Goal: Task Accomplishment & Management: Complete application form

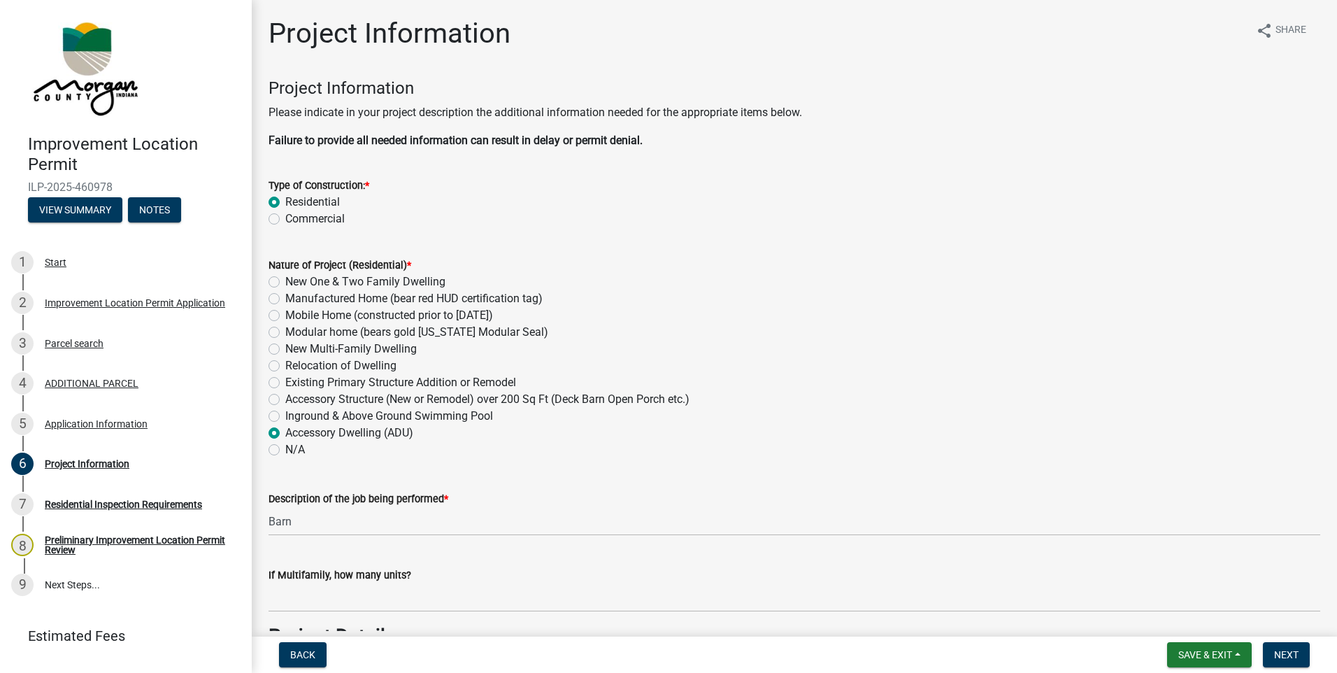
scroll to position [2694, 0]
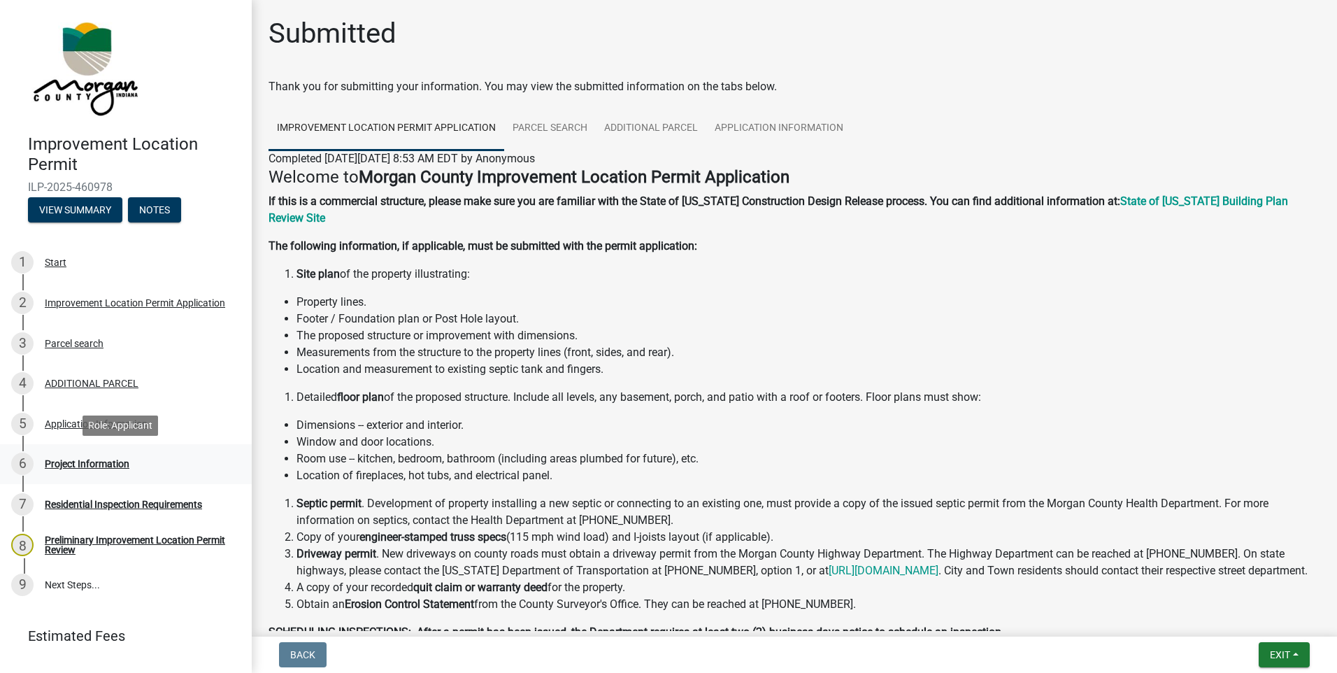
click at [90, 464] on div "Project Information" at bounding box center [87, 464] width 85 height 10
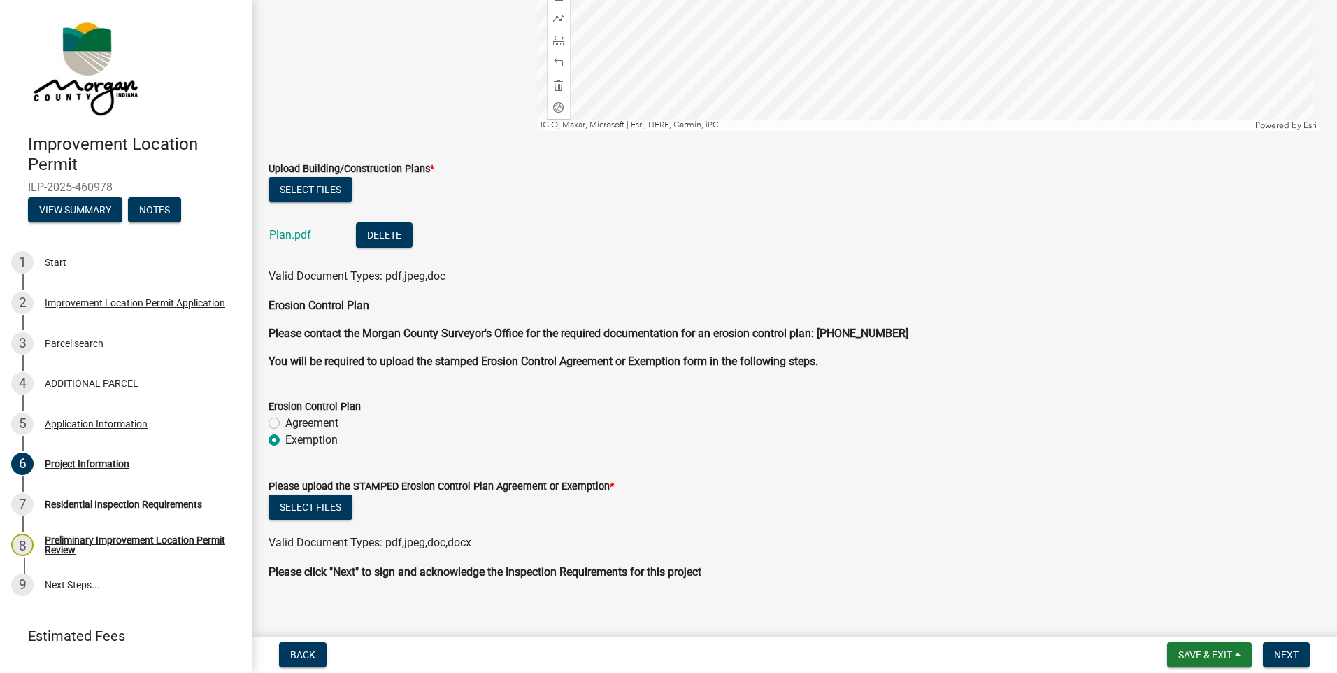
scroll to position [2694, 0]
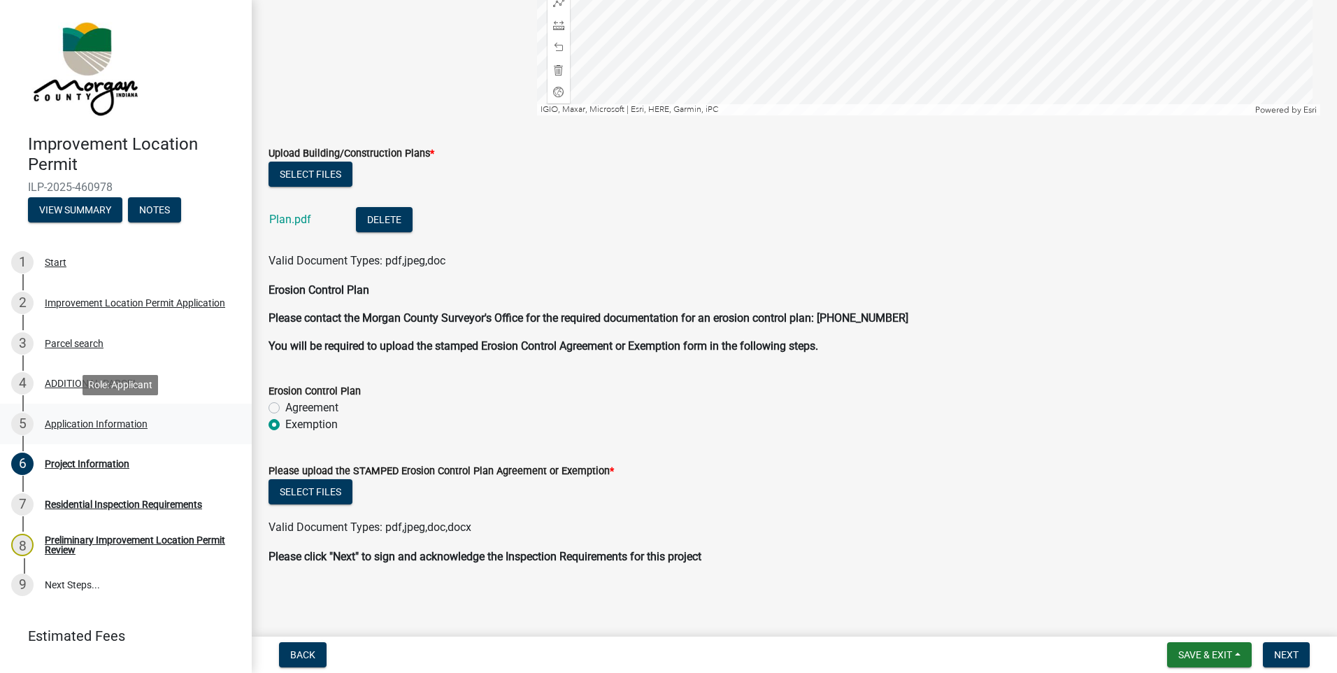
click at [119, 425] on div "Application Information" at bounding box center [96, 424] width 103 height 10
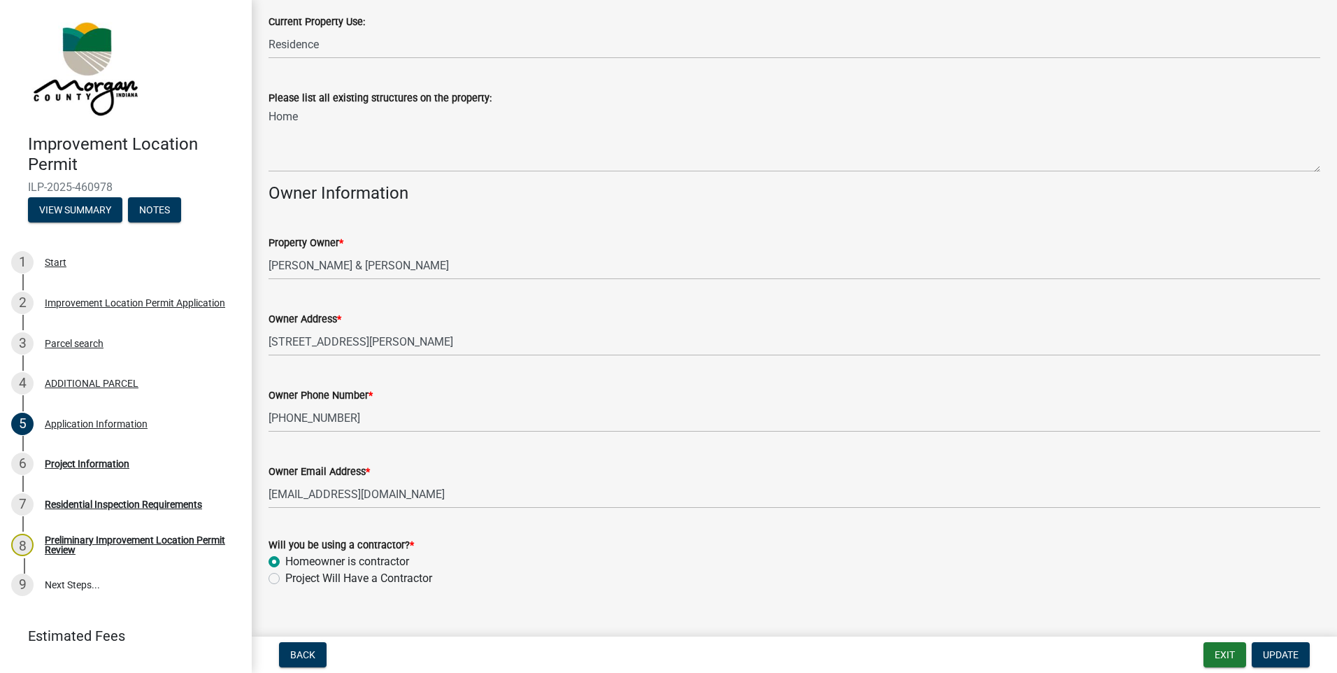
scroll to position [572, 0]
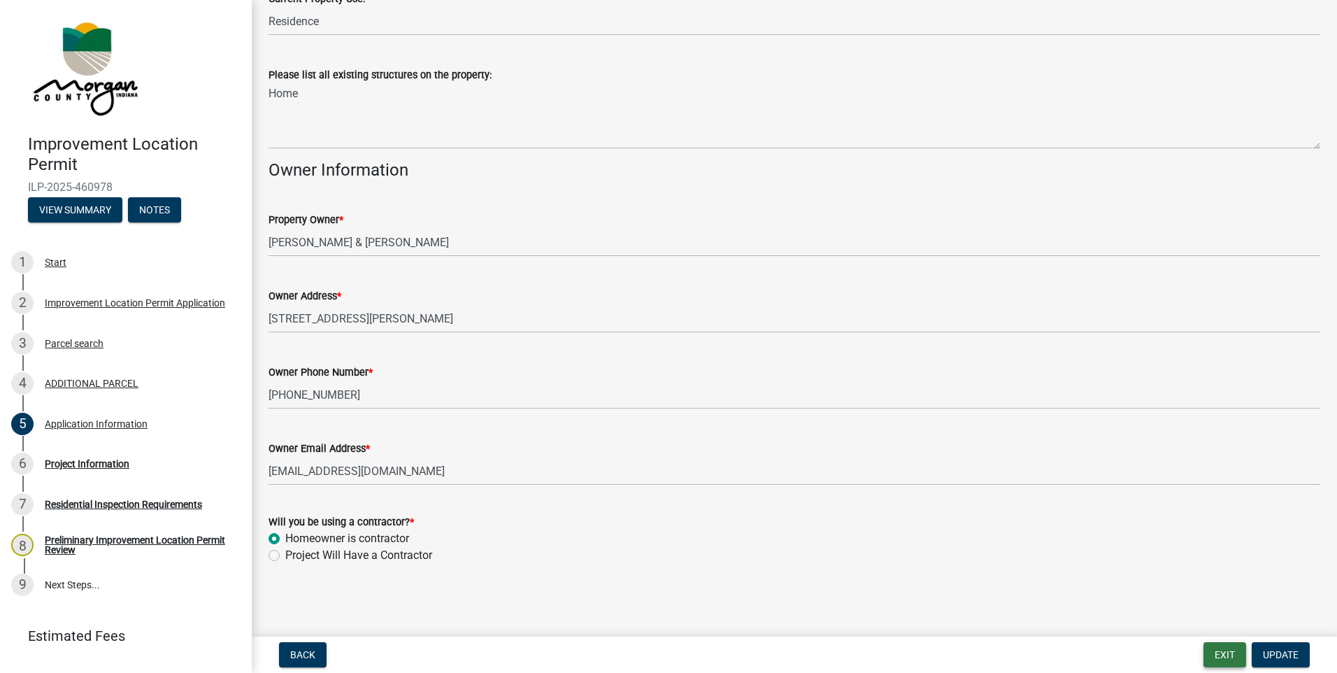
click at [1219, 654] on button "Exit" at bounding box center [1224, 654] width 43 height 25
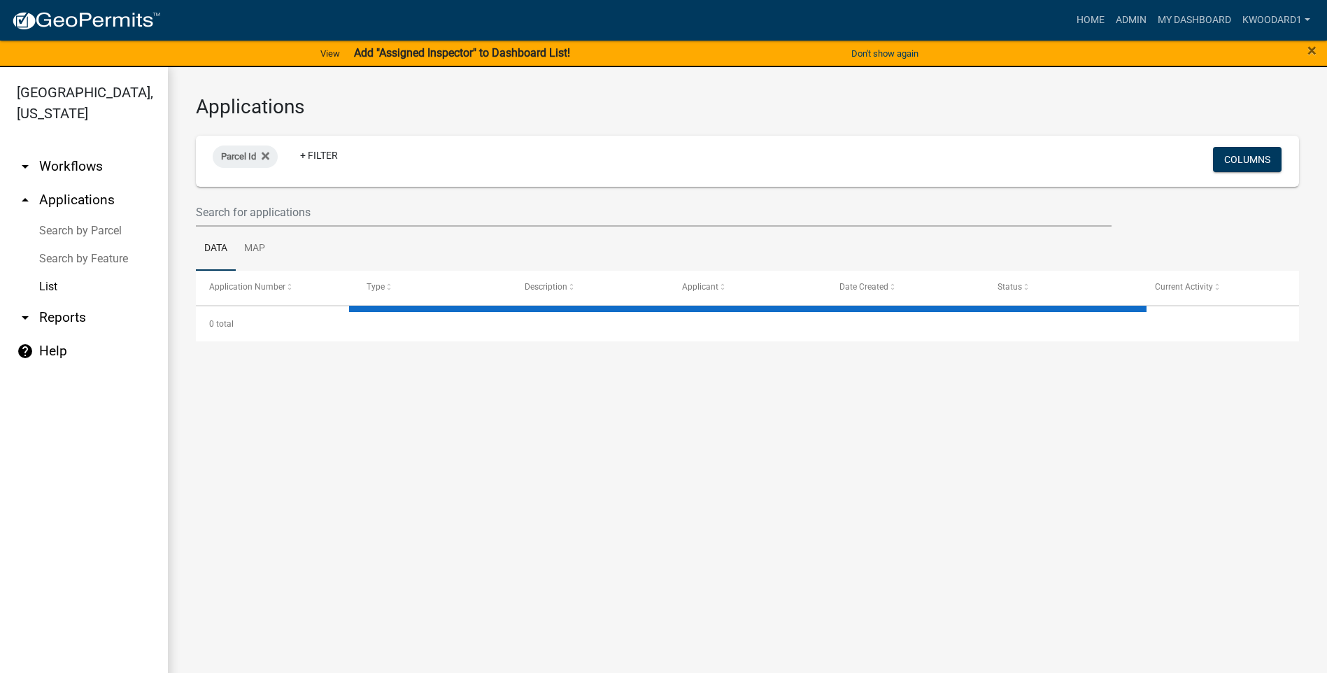
select select "3: 100"
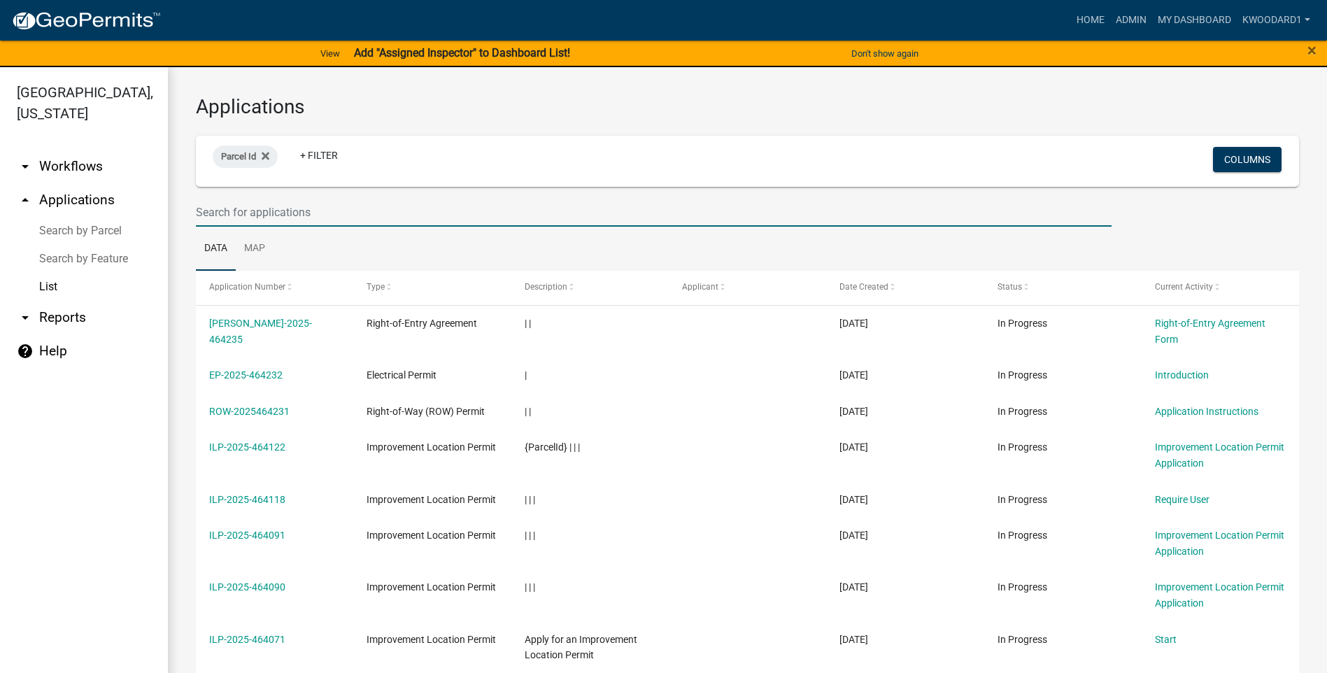
click at [250, 208] on input "text" at bounding box center [653, 212] width 915 height 29
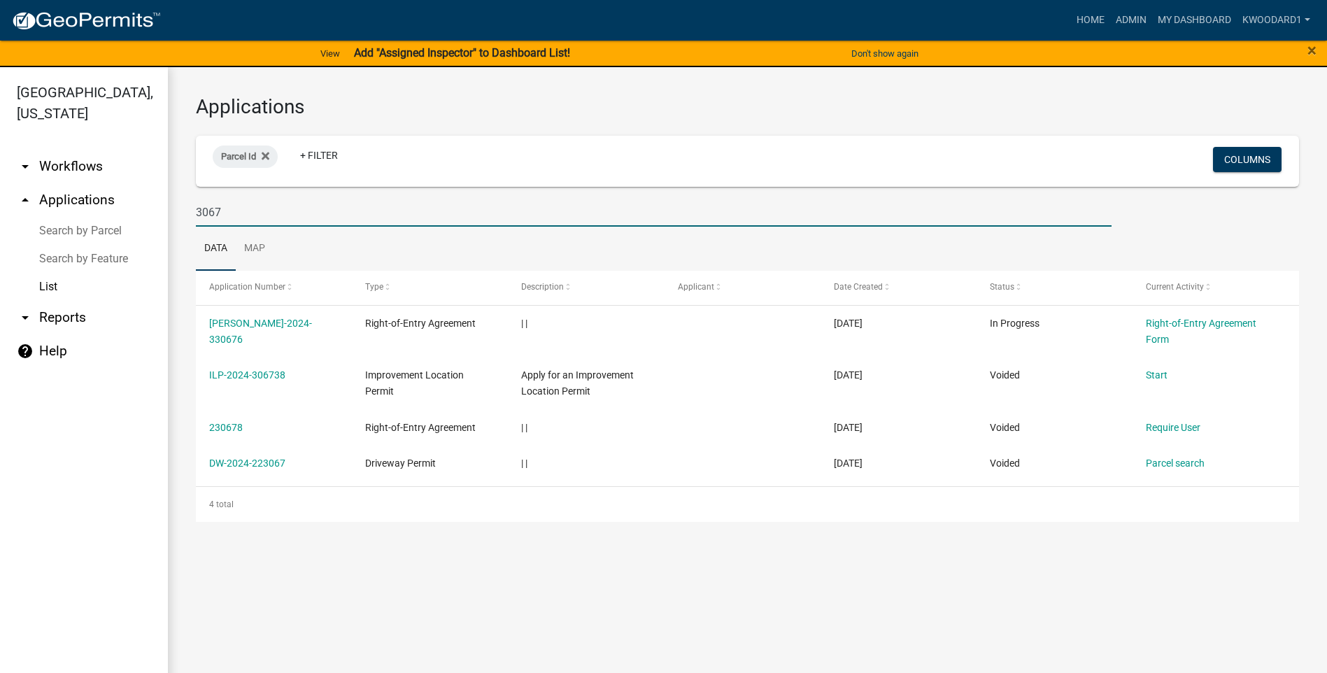
drag, startPoint x: 257, startPoint y: 216, endPoint x: 194, endPoint y: 218, distance: 62.3
click at [194, 218] on div "3067" at bounding box center [653, 212] width 936 height 29
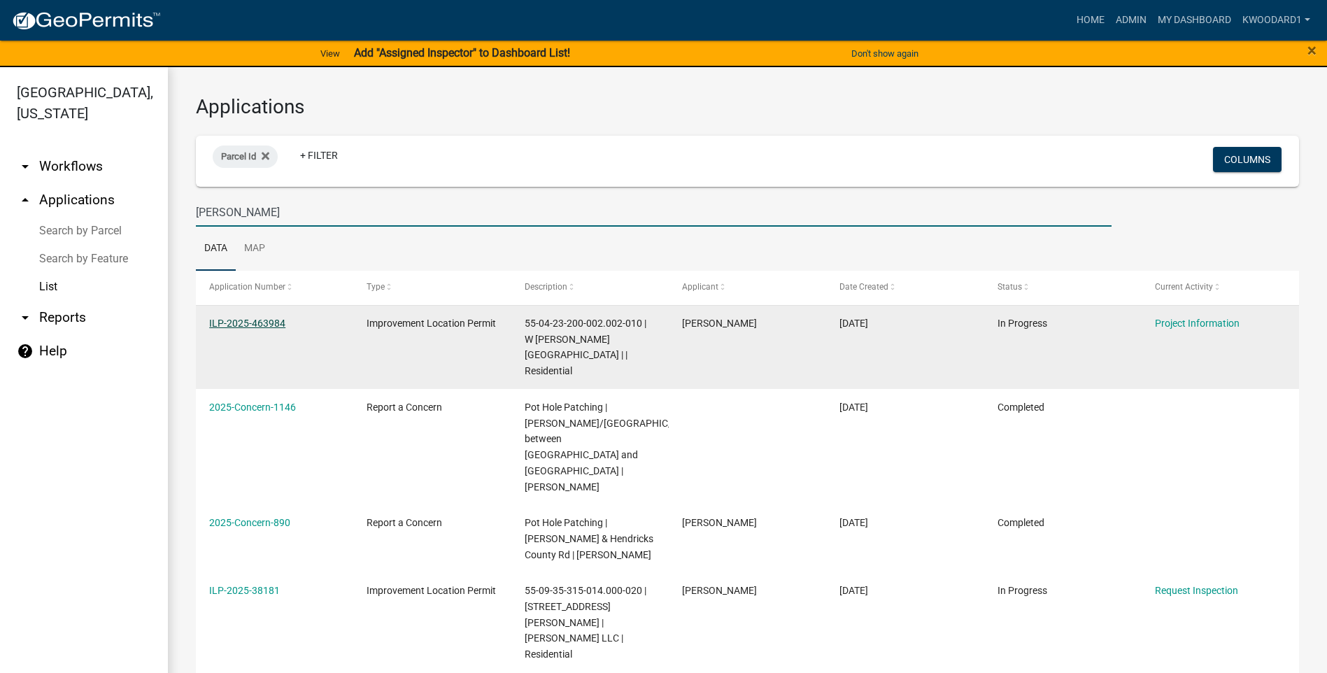
type input "Ricks"
click at [226, 324] on link "ILP-2025-463984" at bounding box center [247, 322] width 76 height 11
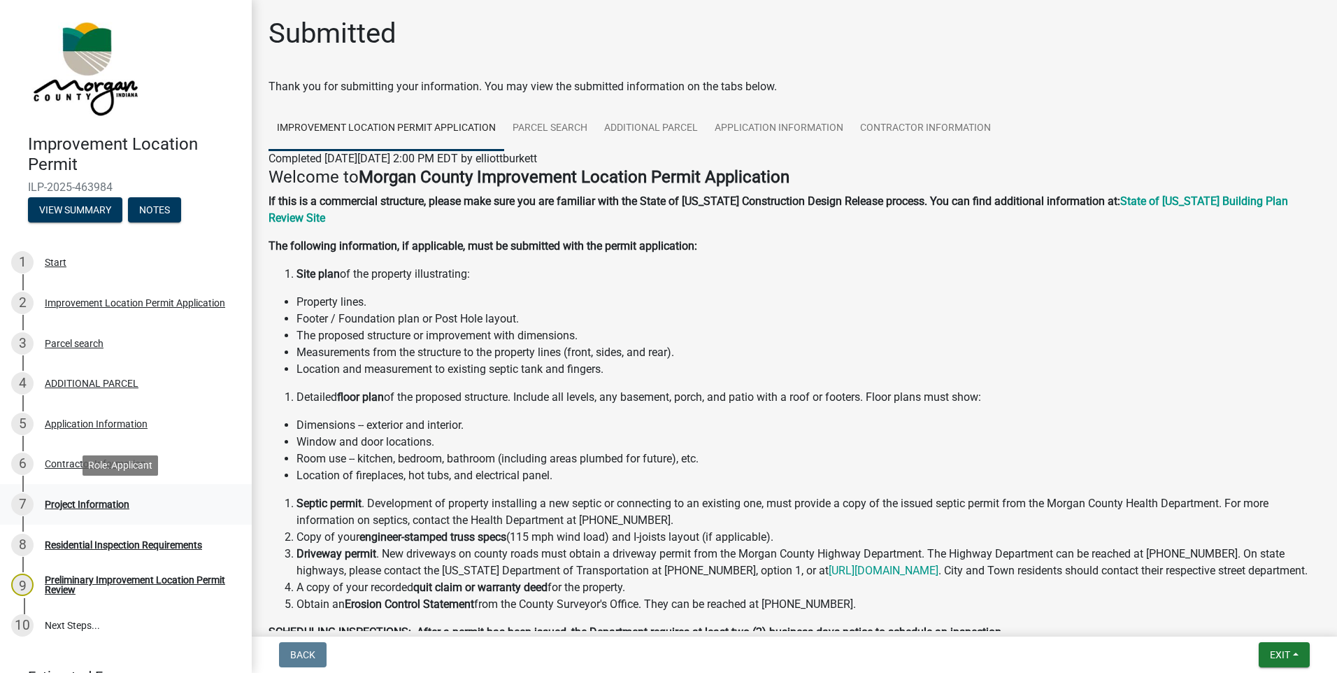
click at [90, 505] on div "Project Information" at bounding box center [87, 504] width 85 height 10
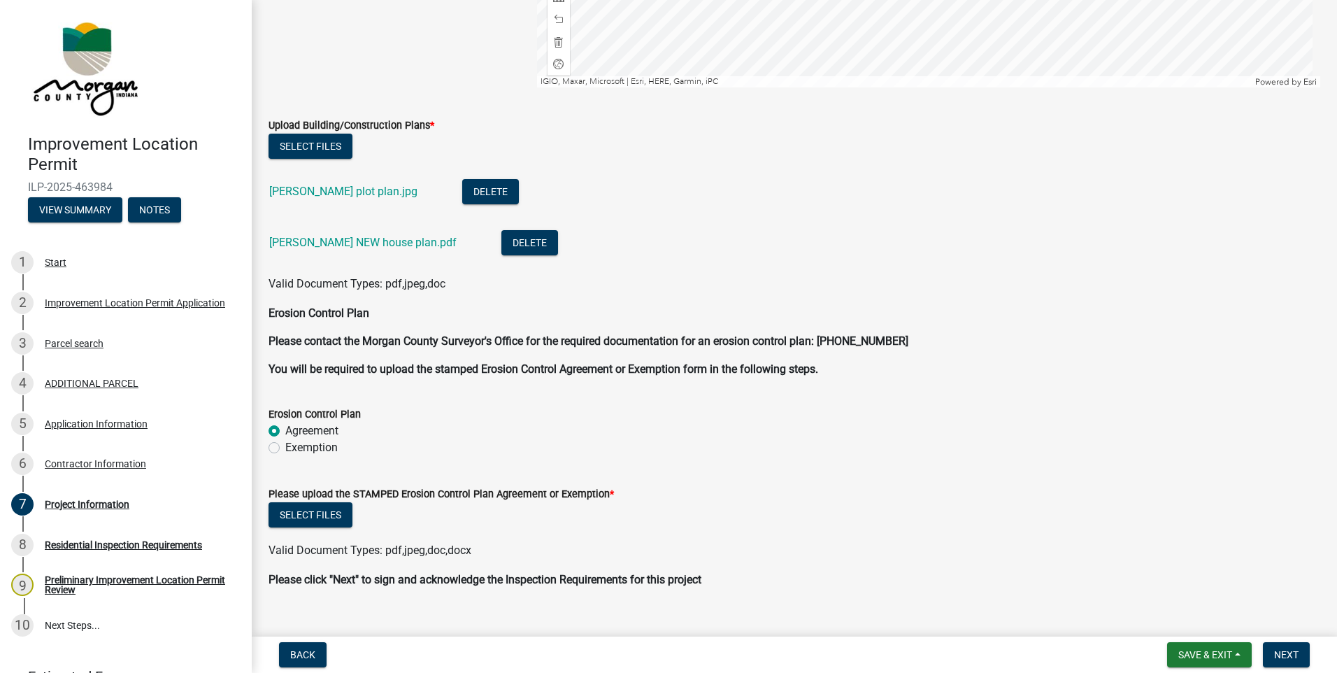
scroll to position [3566, 0]
click at [341, 192] on link "Ricks - Campos plot plan.jpg" at bounding box center [343, 190] width 148 height 13
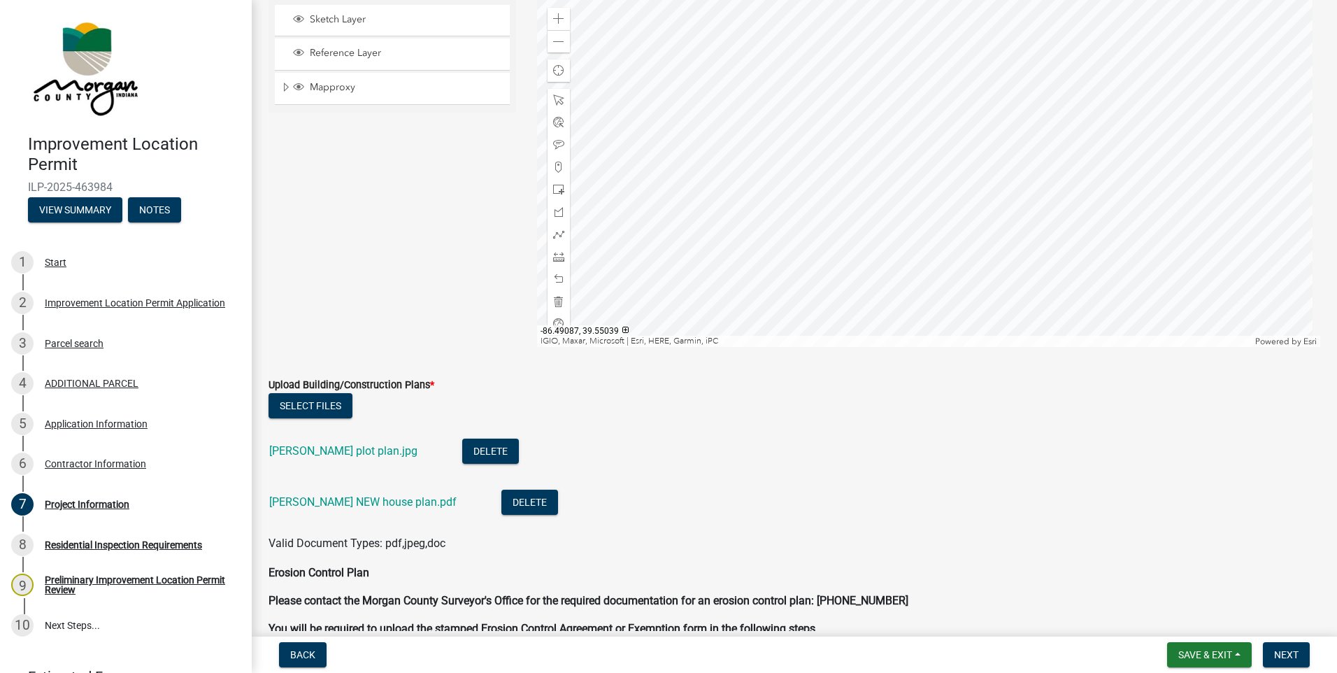
scroll to position [3217, 0]
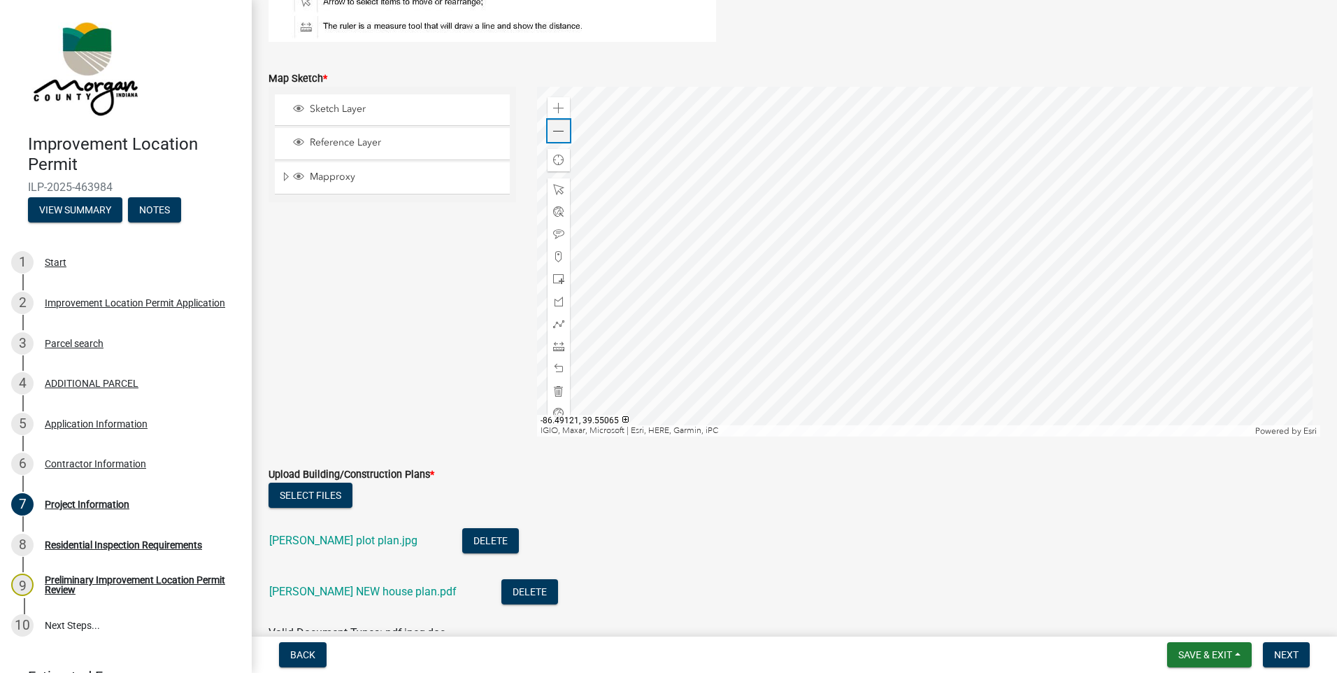
click at [553, 131] on span at bounding box center [558, 131] width 11 height 11
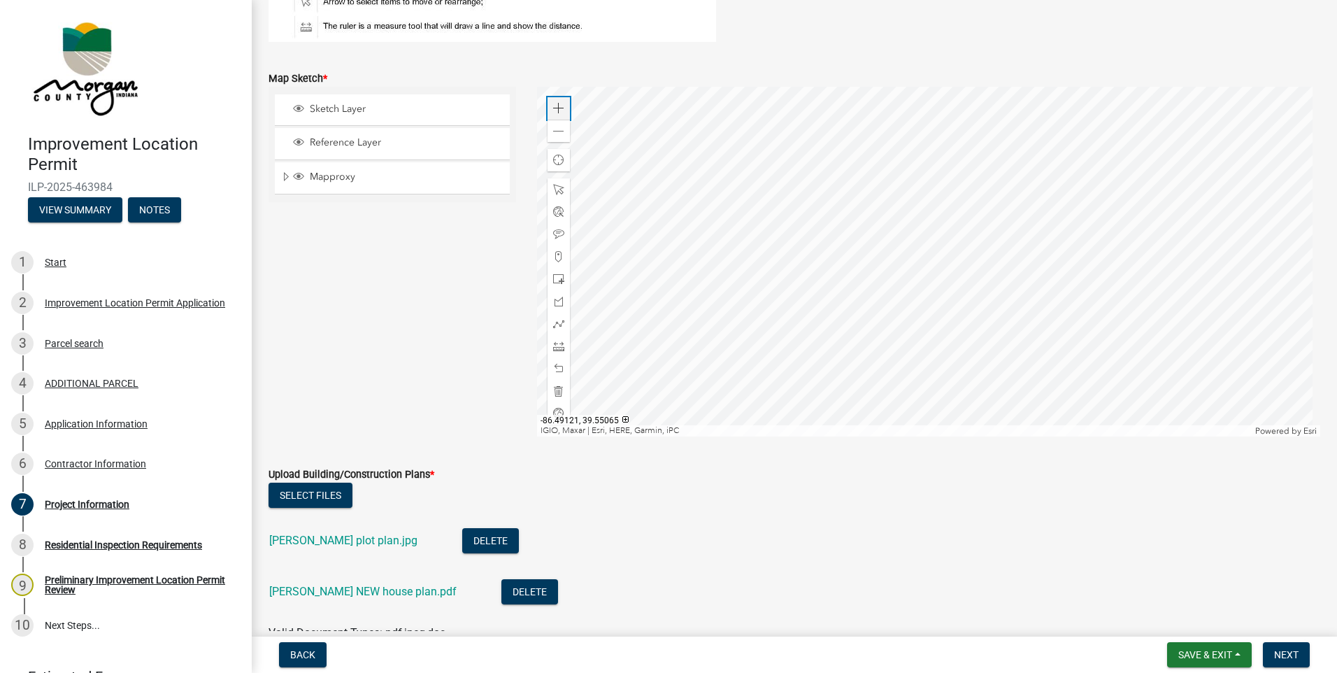
click at [553, 104] on span at bounding box center [558, 108] width 11 height 11
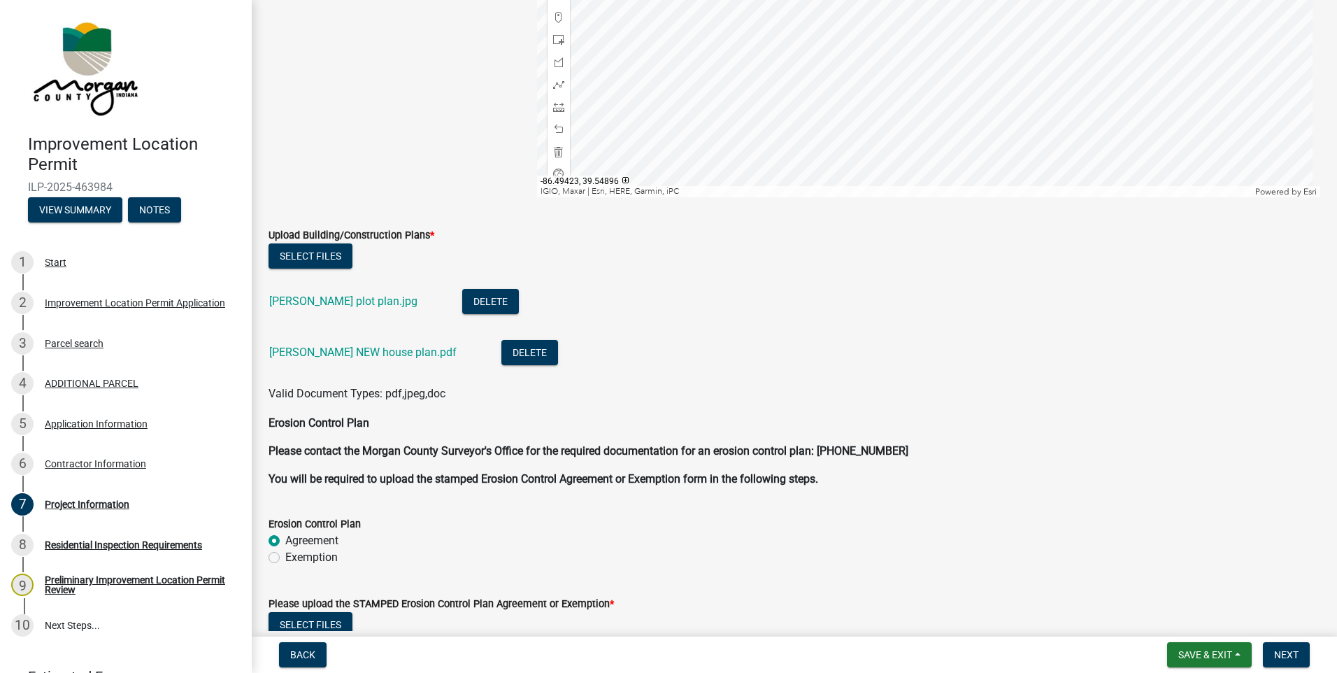
scroll to position [3496, 0]
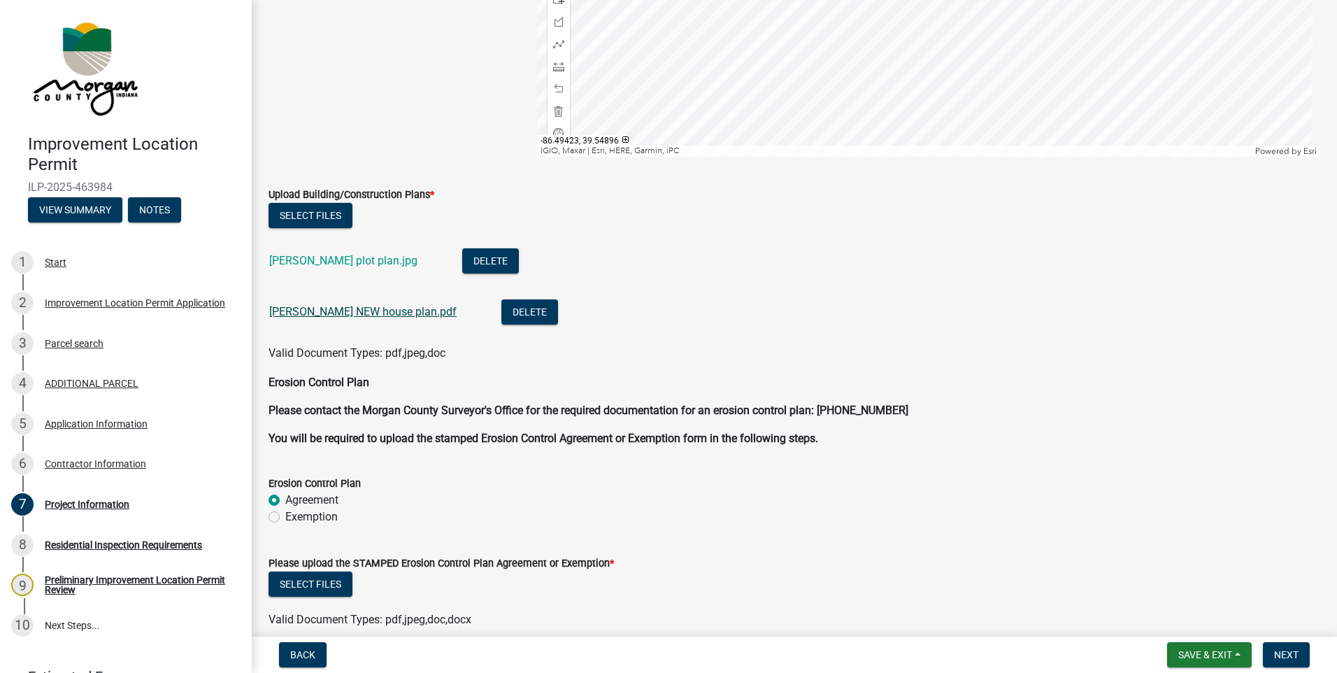
click at [391, 315] on link "Campos NEW house plan.pdf" at bounding box center [362, 311] width 187 height 13
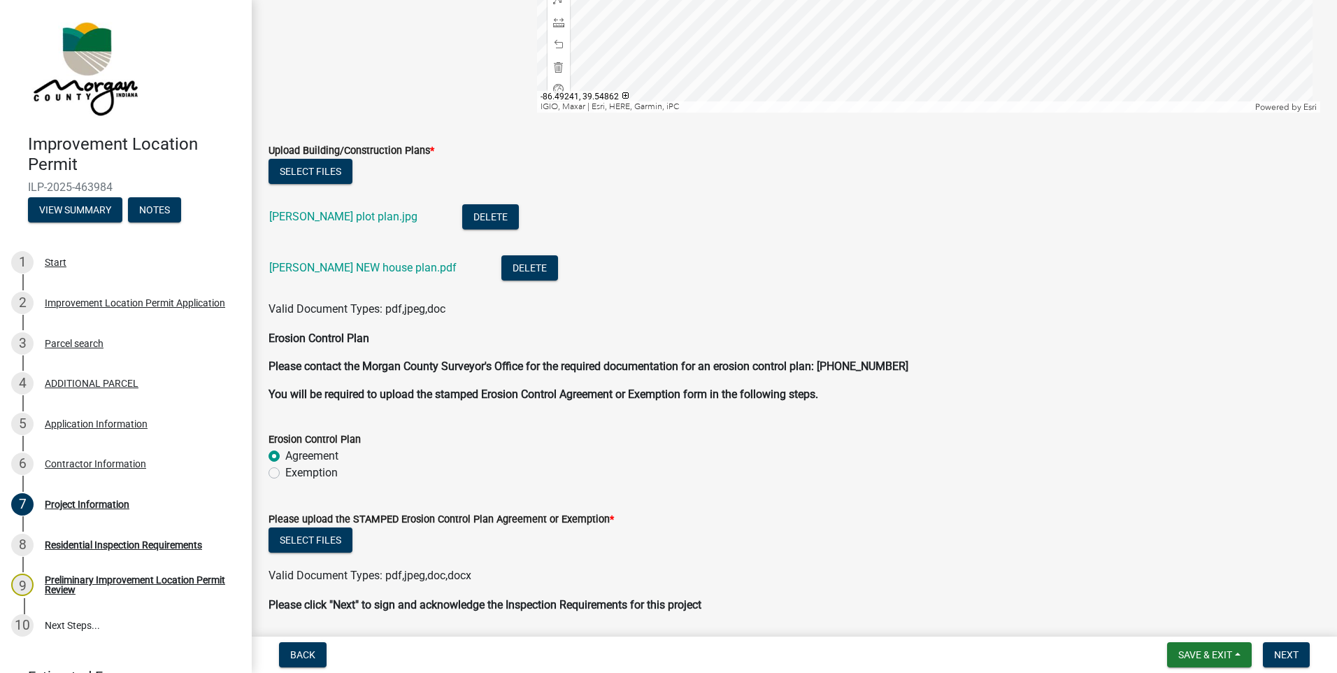
scroll to position [3589, 0]
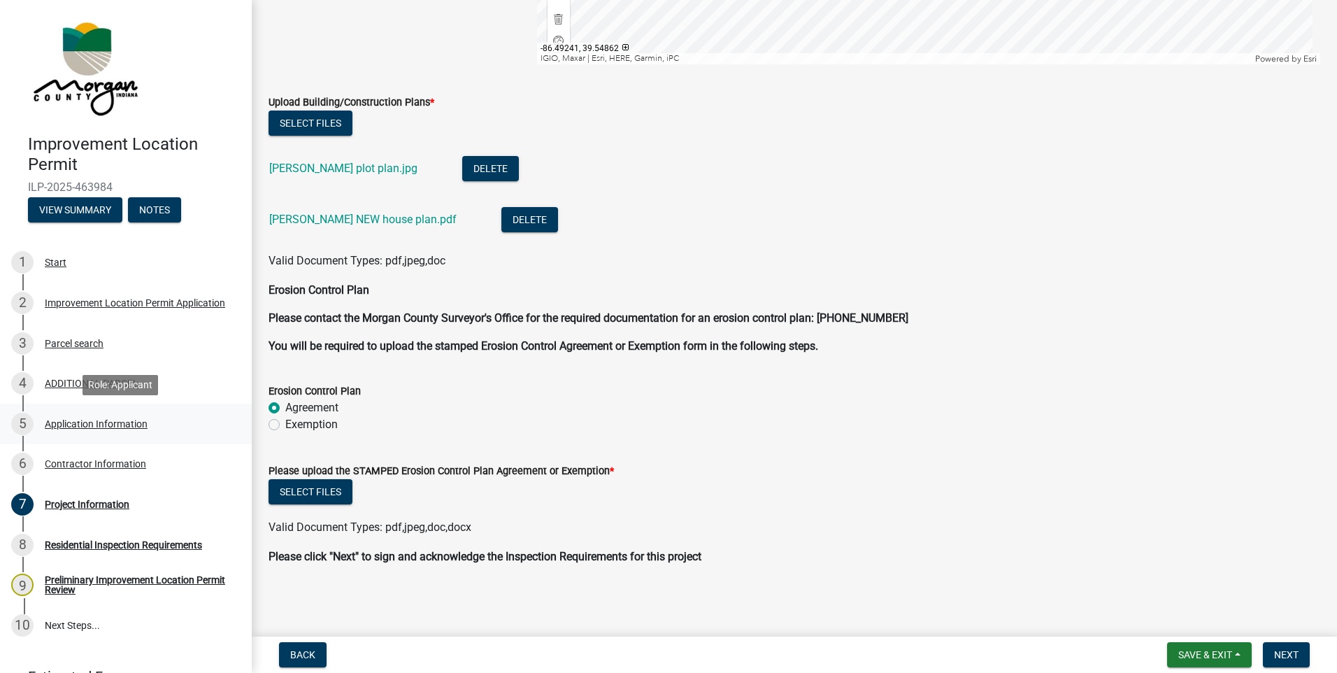
click at [81, 425] on div "Application Information" at bounding box center [96, 424] width 103 height 10
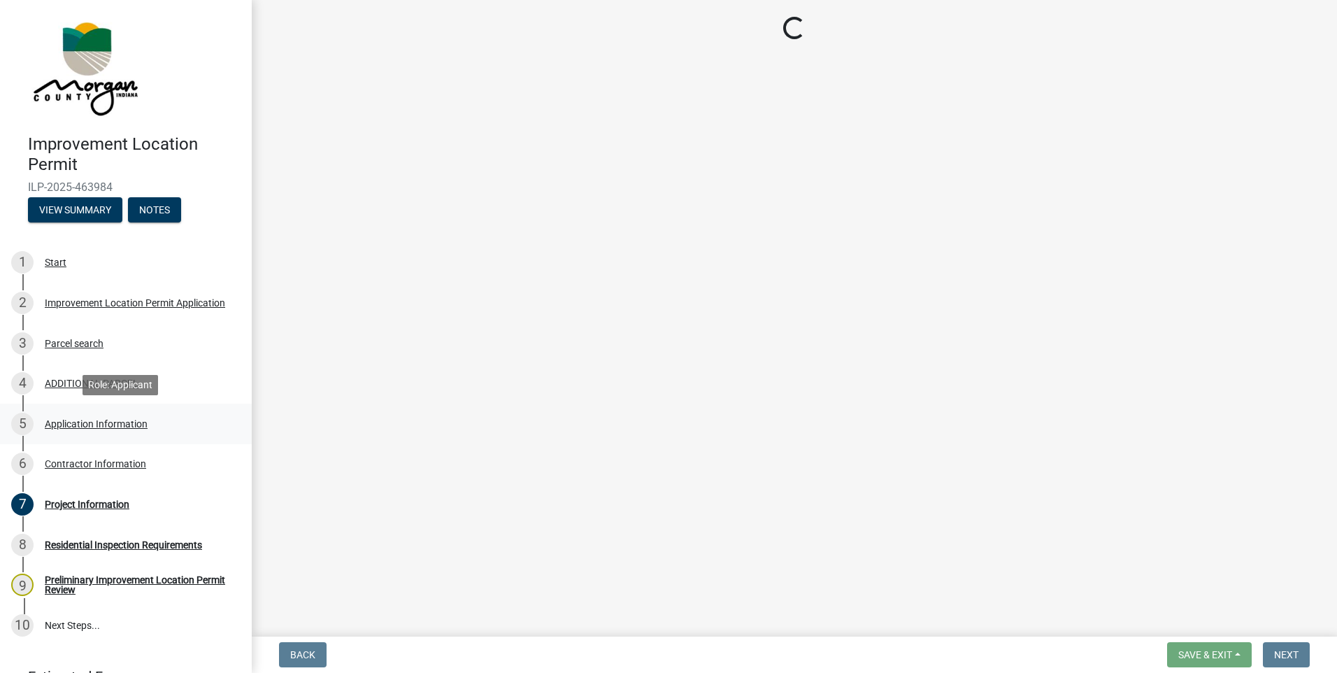
scroll to position [0, 0]
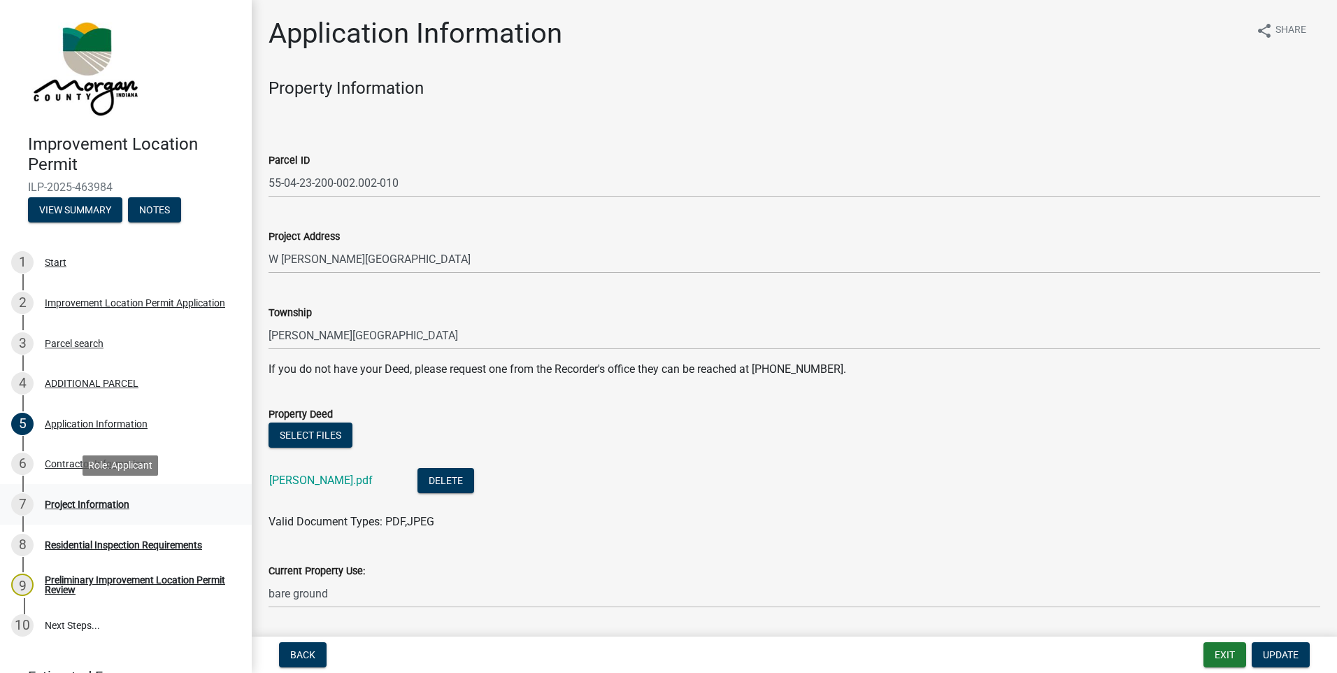
click at [91, 500] on div "Project Information" at bounding box center [87, 504] width 85 height 10
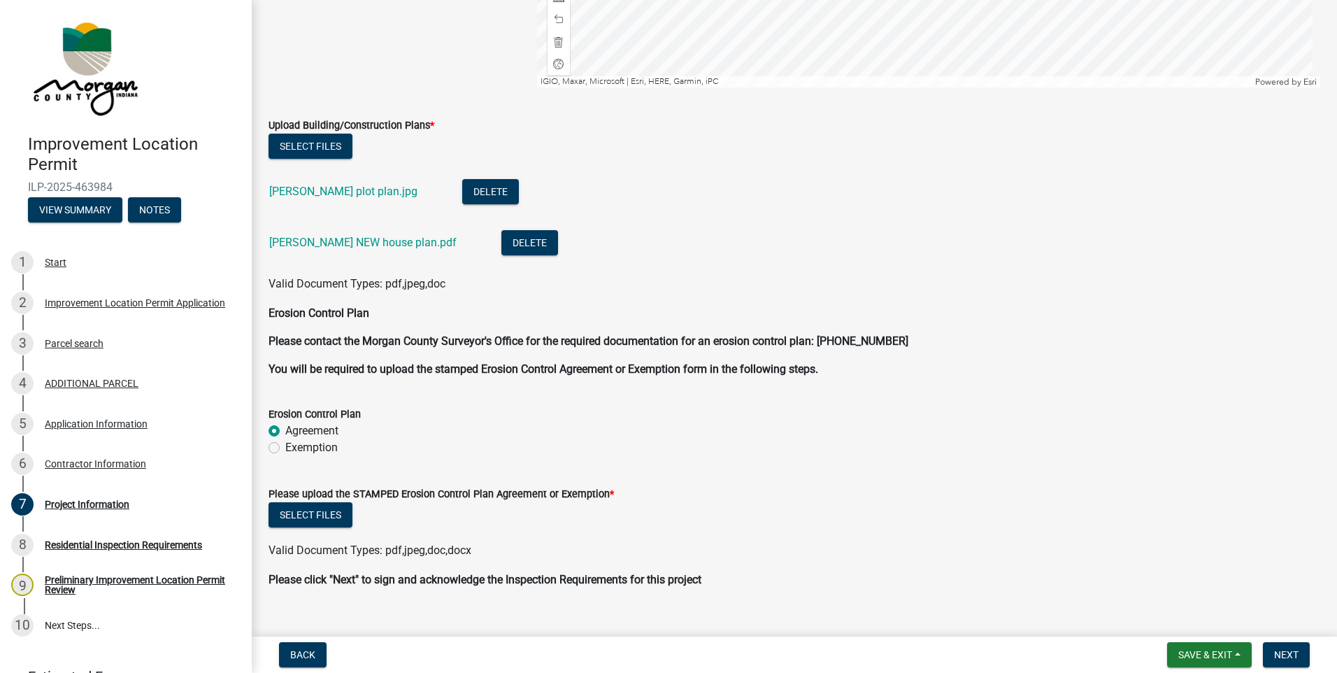
scroll to position [3566, 0]
click at [296, 451] on label "Exemption" at bounding box center [311, 446] width 52 height 17
click at [294, 448] on input "Exemption" at bounding box center [289, 442] width 9 height 9
radio input "true"
click at [321, 506] on button "Select files" at bounding box center [311, 513] width 84 height 25
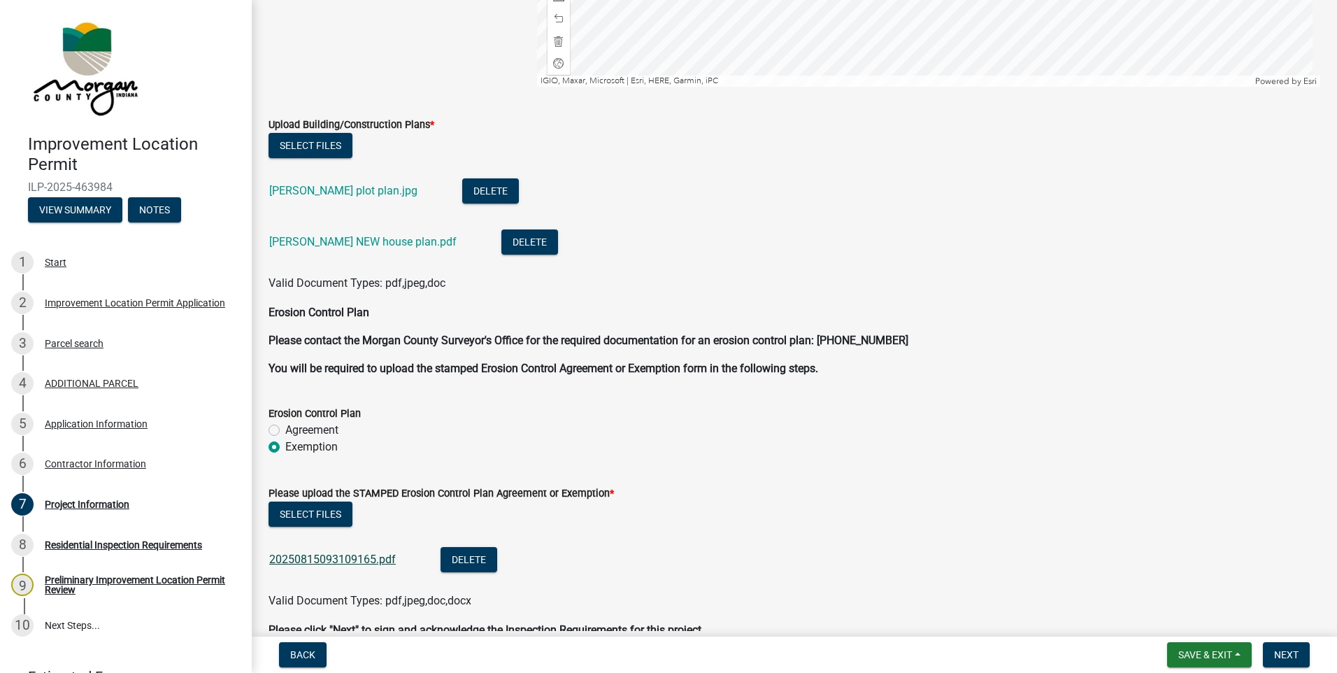
click at [371, 565] on link "20250815093109165.pdf" at bounding box center [332, 558] width 127 height 13
click at [1276, 654] on span "Next" at bounding box center [1286, 654] width 24 height 11
click at [1282, 655] on span "Next" at bounding box center [1286, 654] width 24 height 11
click at [1212, 659] on span "Save & Exit" at bounding box center [1205, 654] width 54 height 11
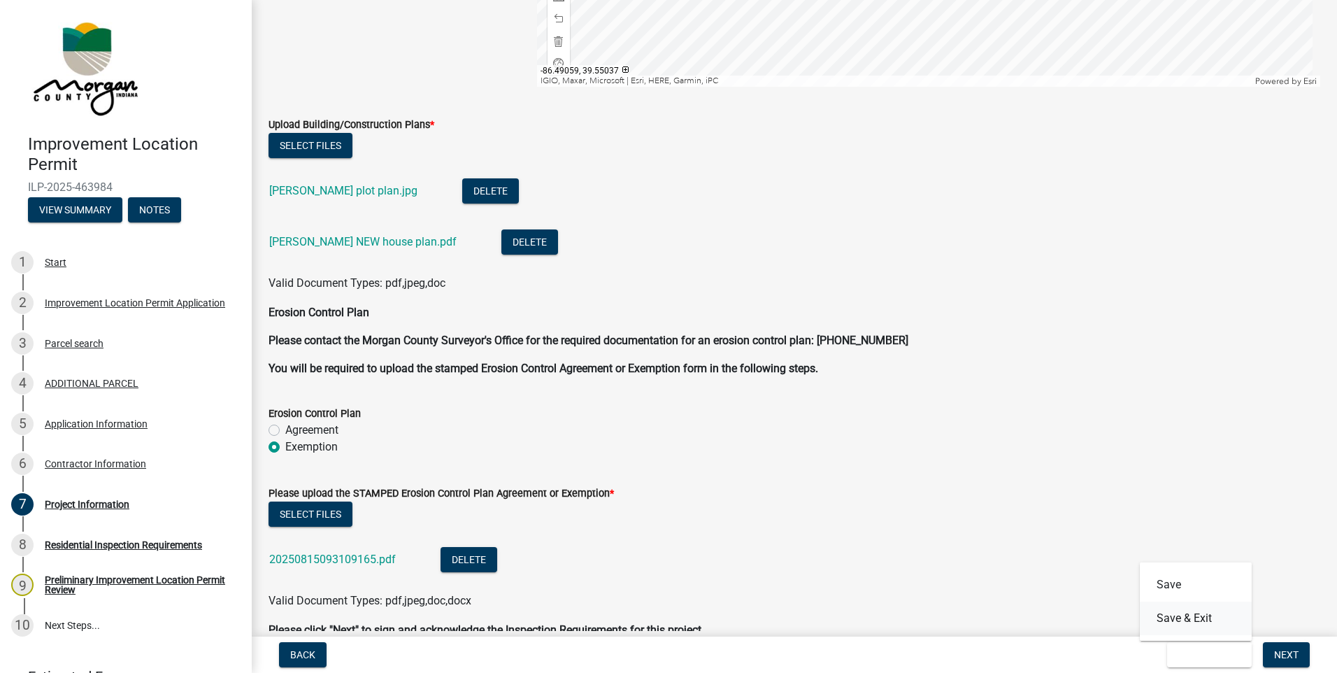
click at [1206, 624] on button "Save & Exit" at bounding box center [1196, 618] width 112 height 34
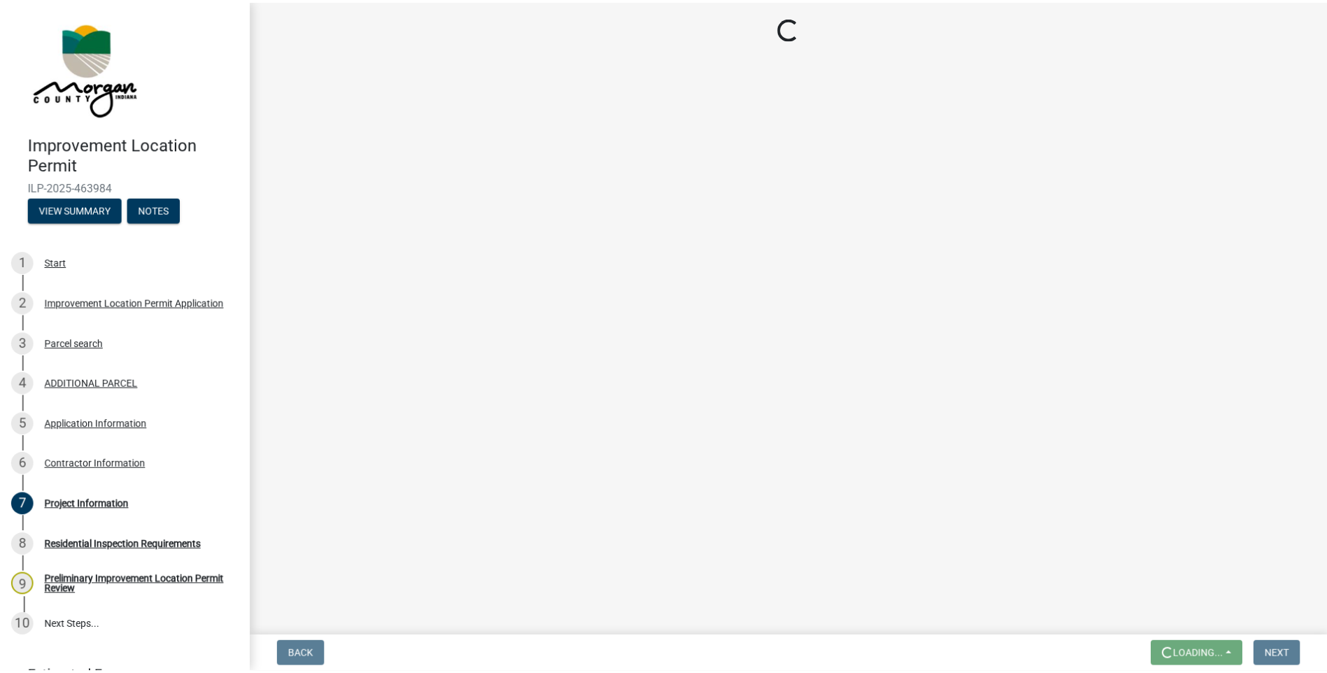
scroll to position [0, 0]
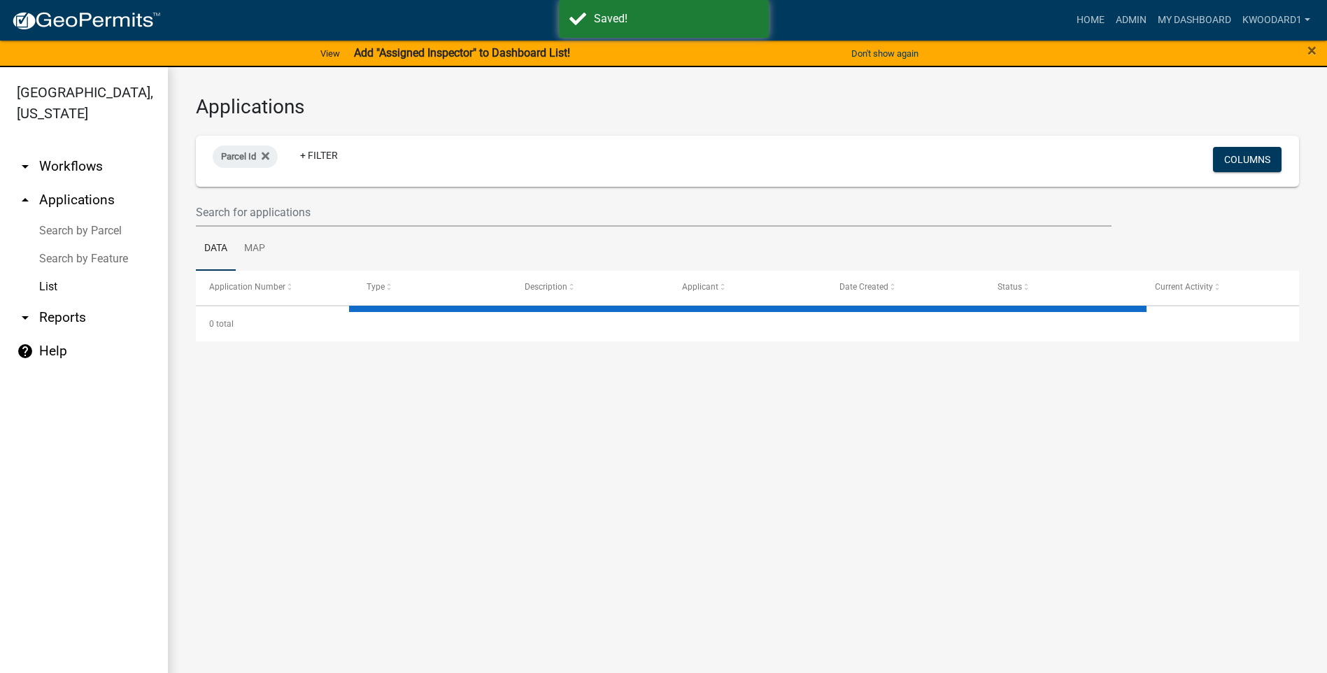
select select "3: 100"
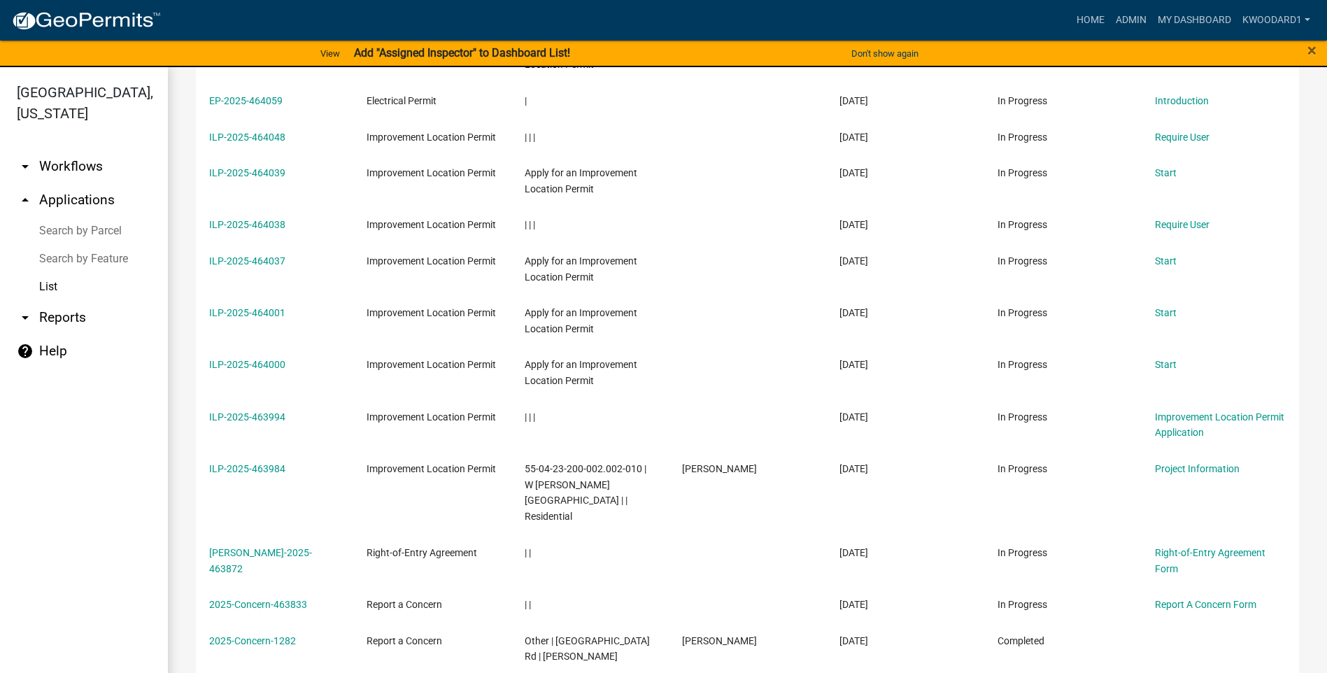
scroll to position [699, 0]
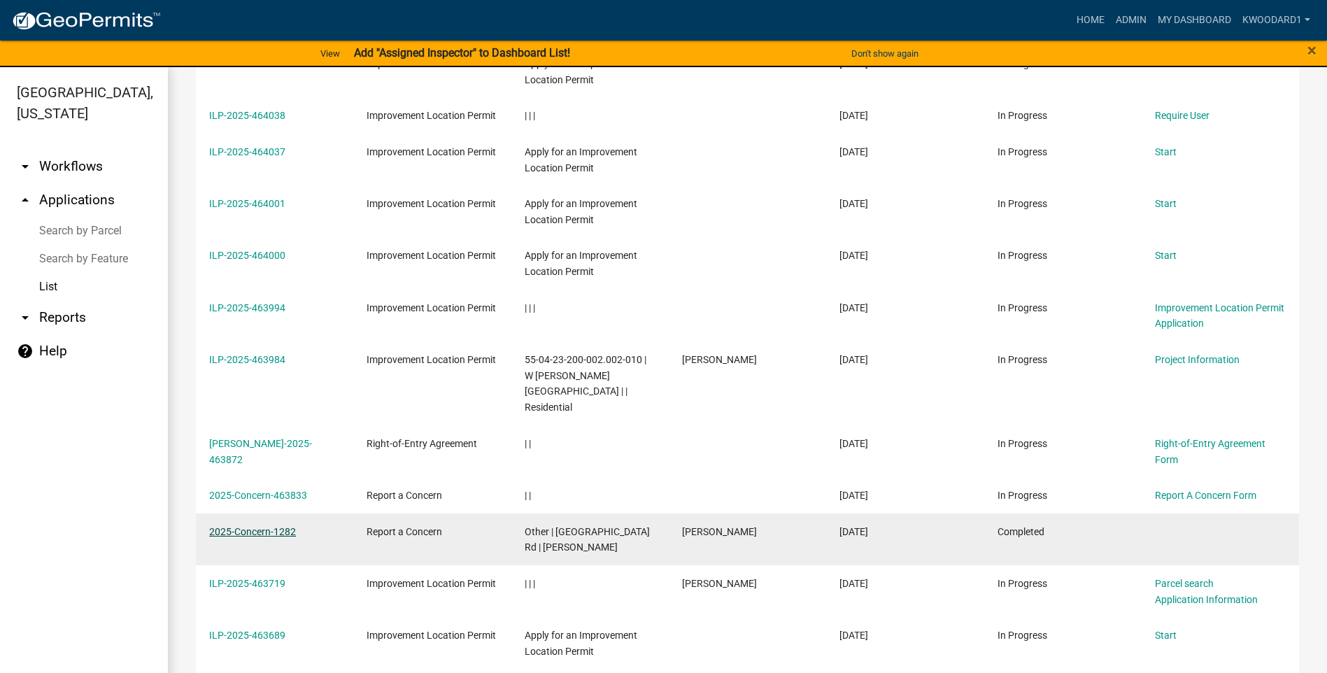
click at [244, 526] on link "2025-Concern-1282" at bounding box center [252, 531] width 87 height 11
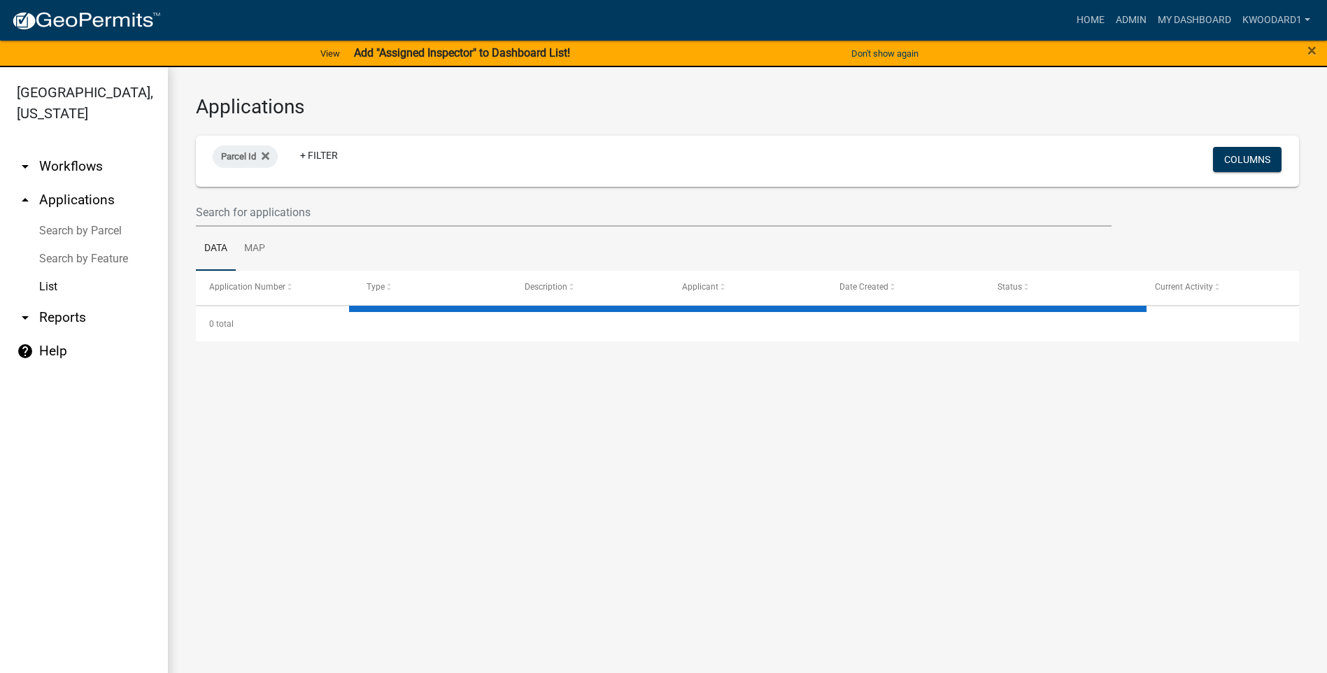
select select "3: 100"
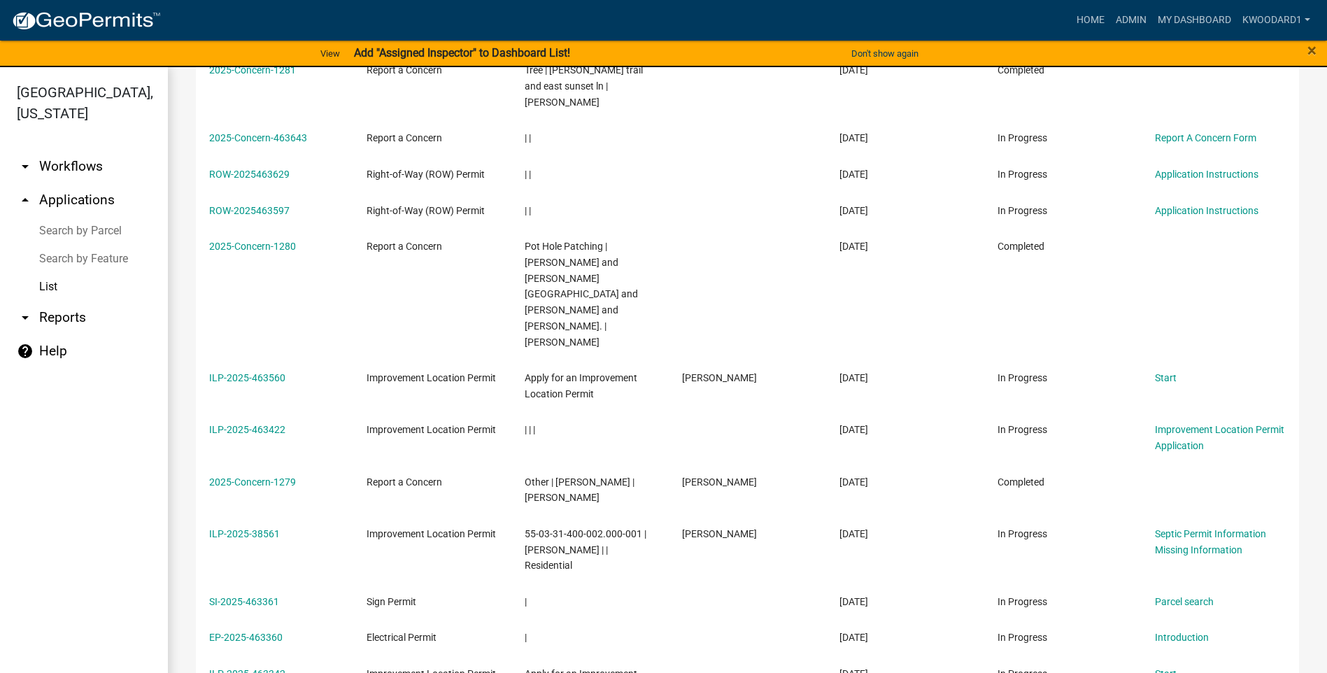
scroll to position [1329, 0]
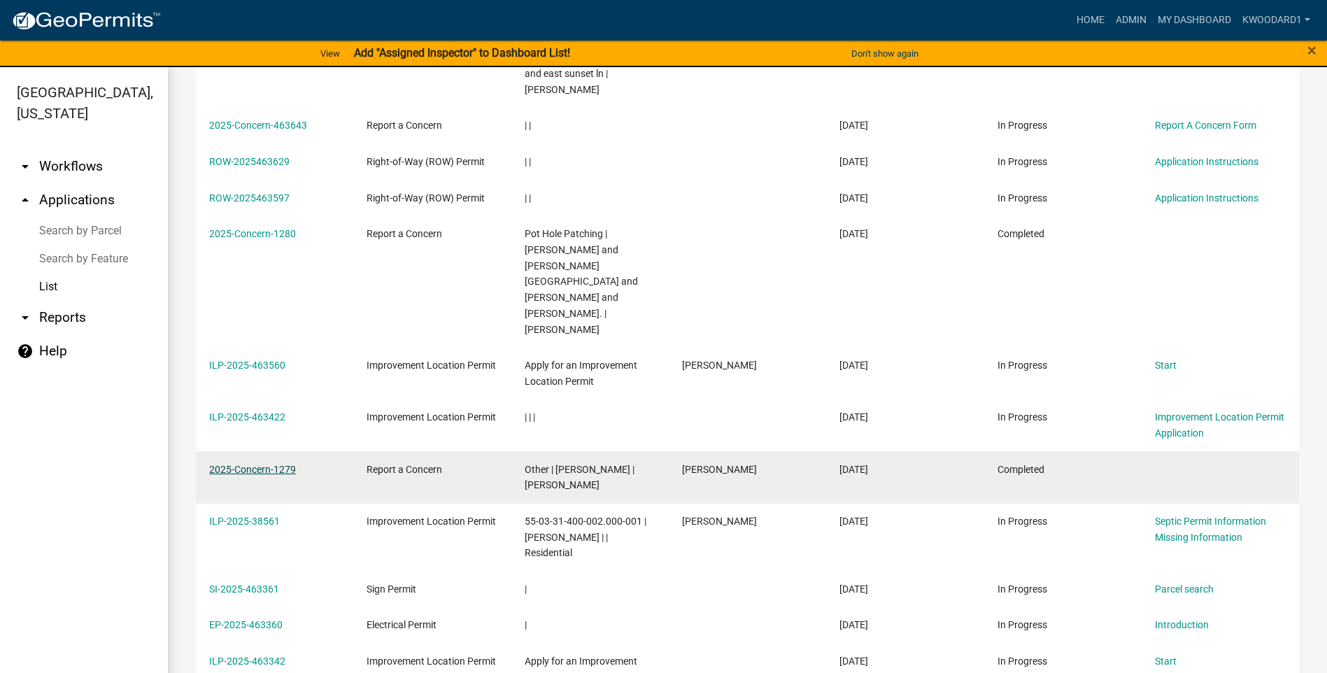
click at [236, 464] on link "2025-Concern-1279" at bounding box center [252, 469] width 87 height 11
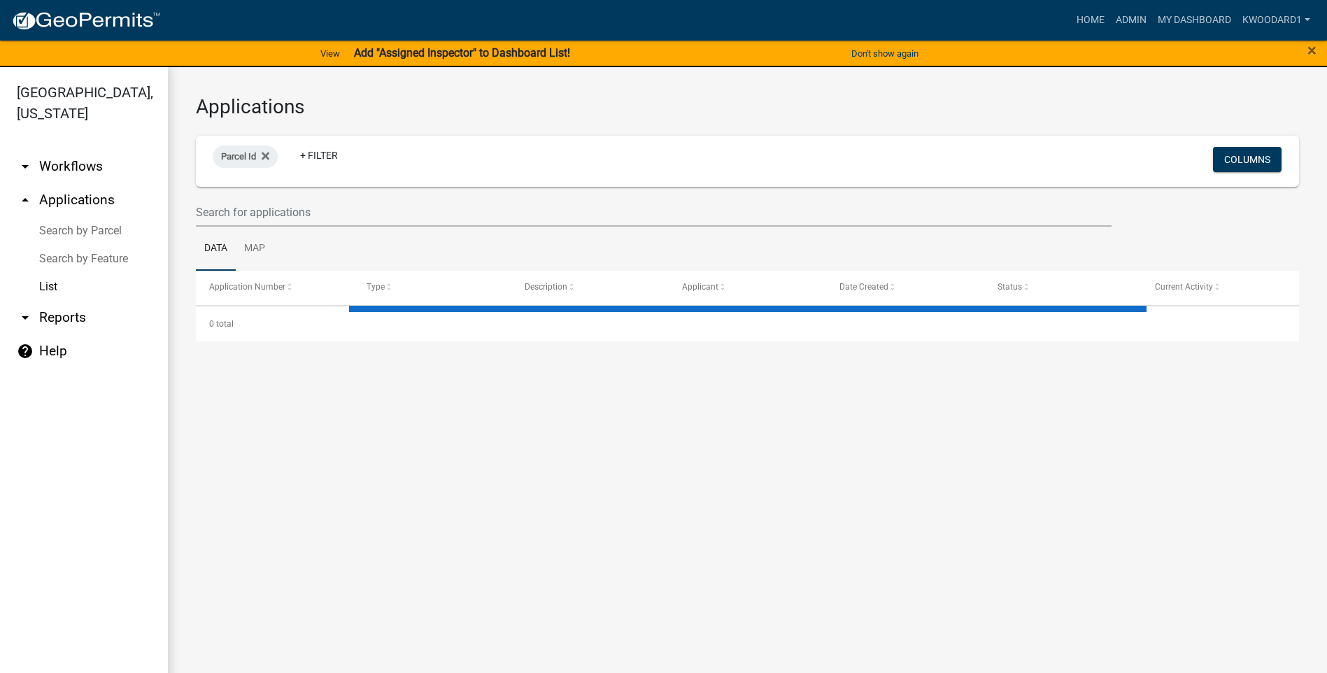
select select "3: 100"
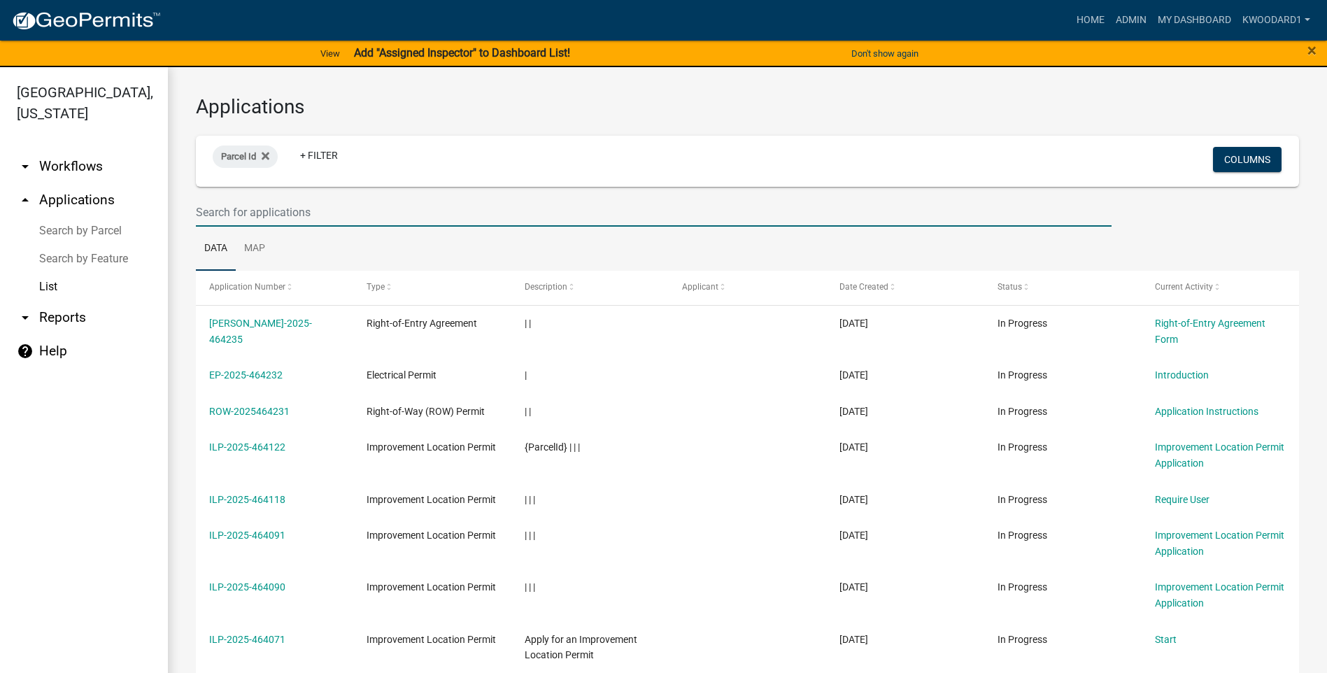
click at [292, 215] on input "text" at bounding box center [653, 212] width 915 height 29
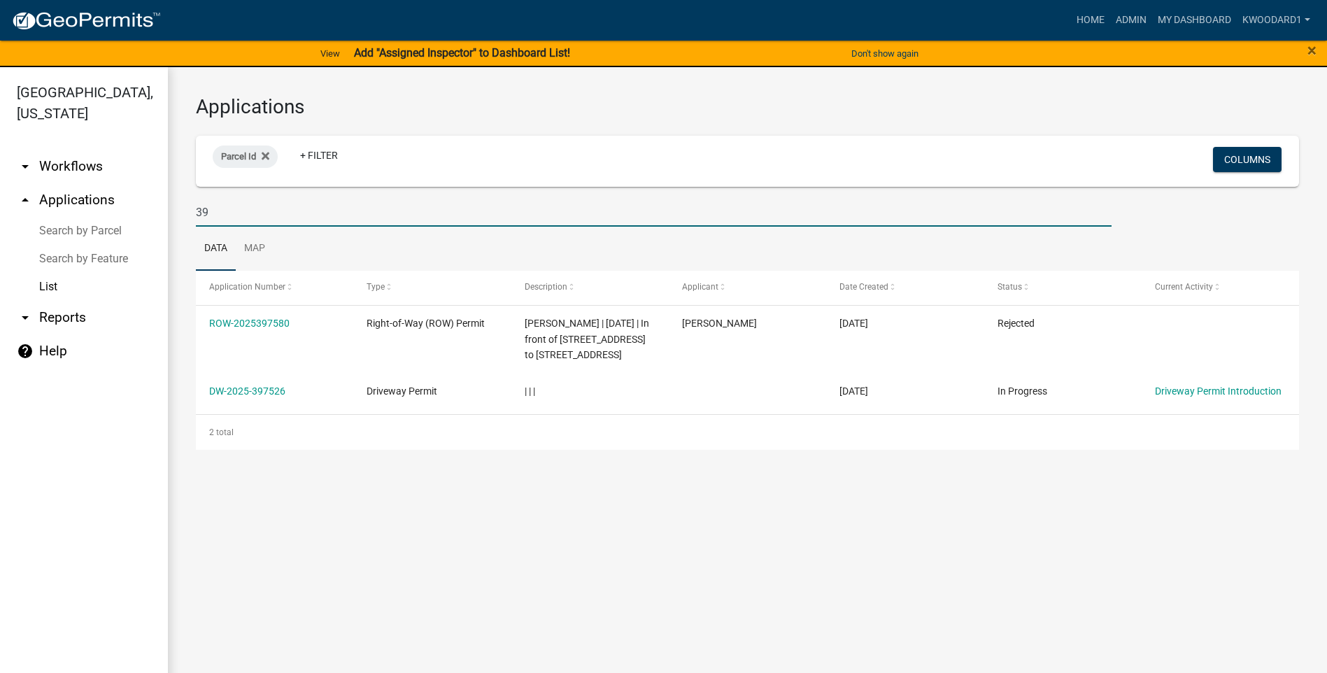
type input "3"
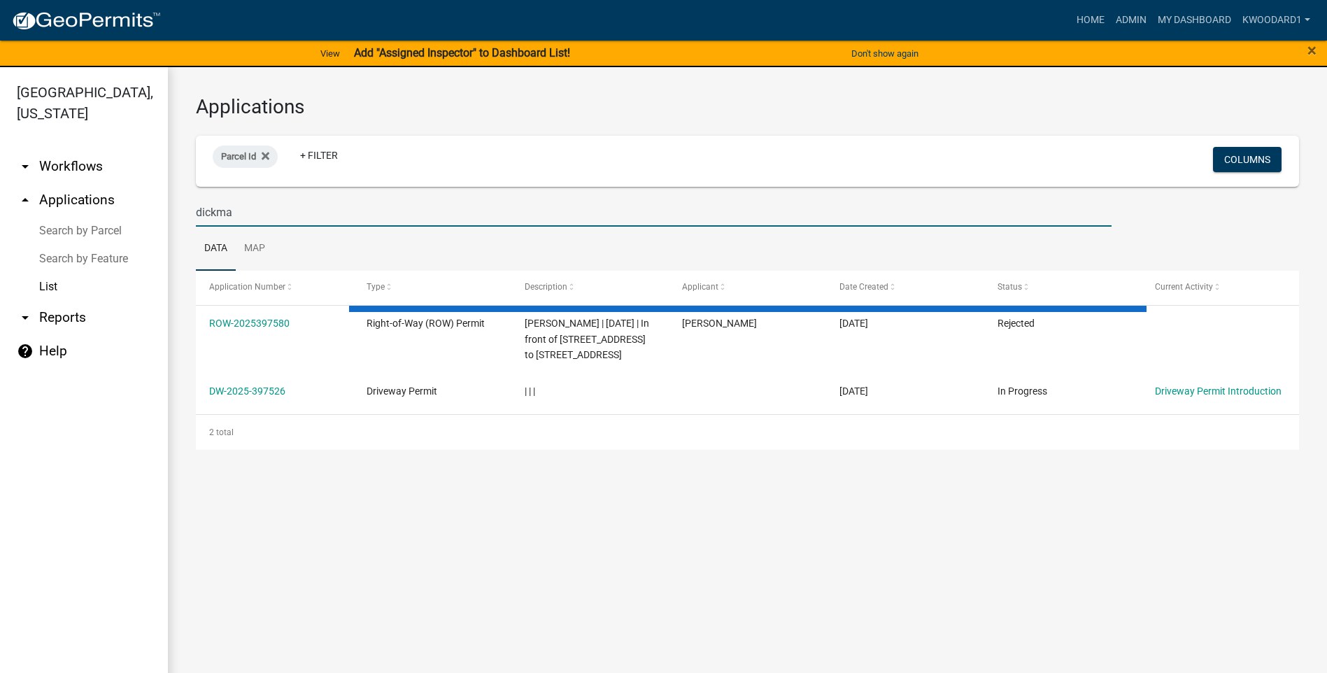
type input "[PERSON_NAME]"
select select "3: 100"
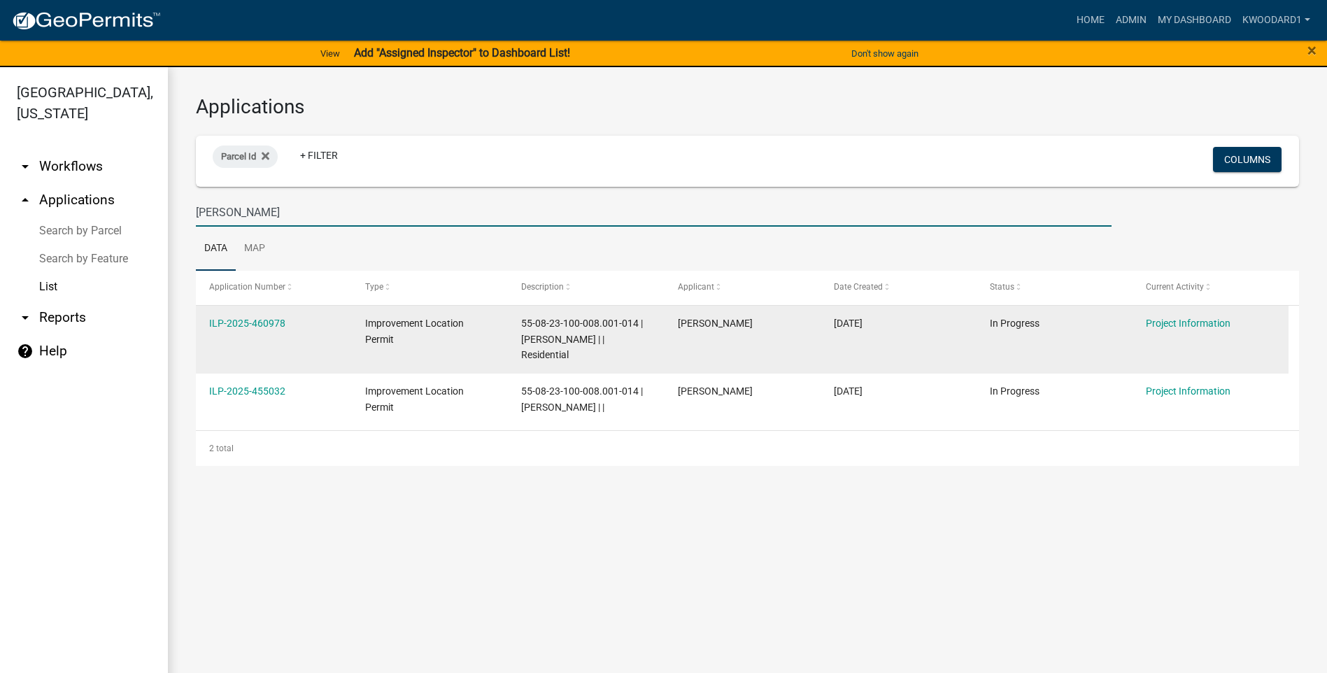
type input "[PERSON_NAME]"
click at [249, 331] on div "ILP-2025-460978" at bounding box center [273, 323] width 129 height 16
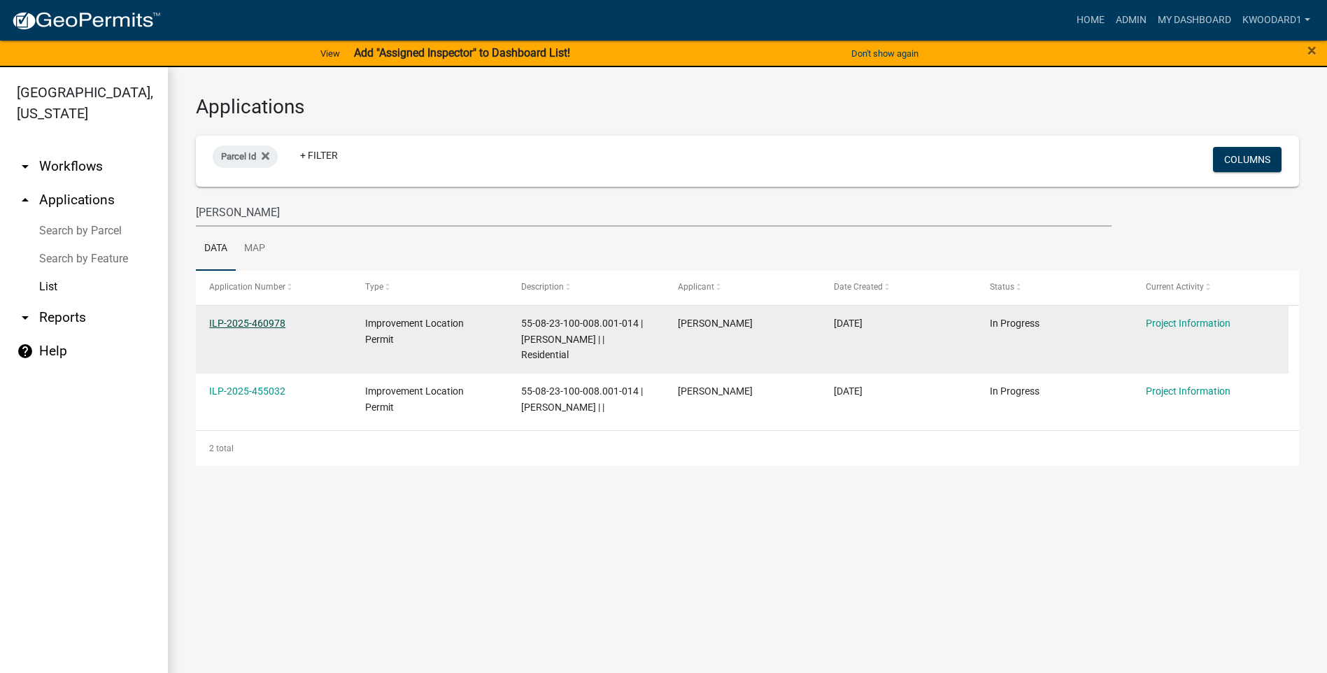
click at [258, 320] on link "ILP-2025-460978" at bounding box center [247, 322] width 76 height 11
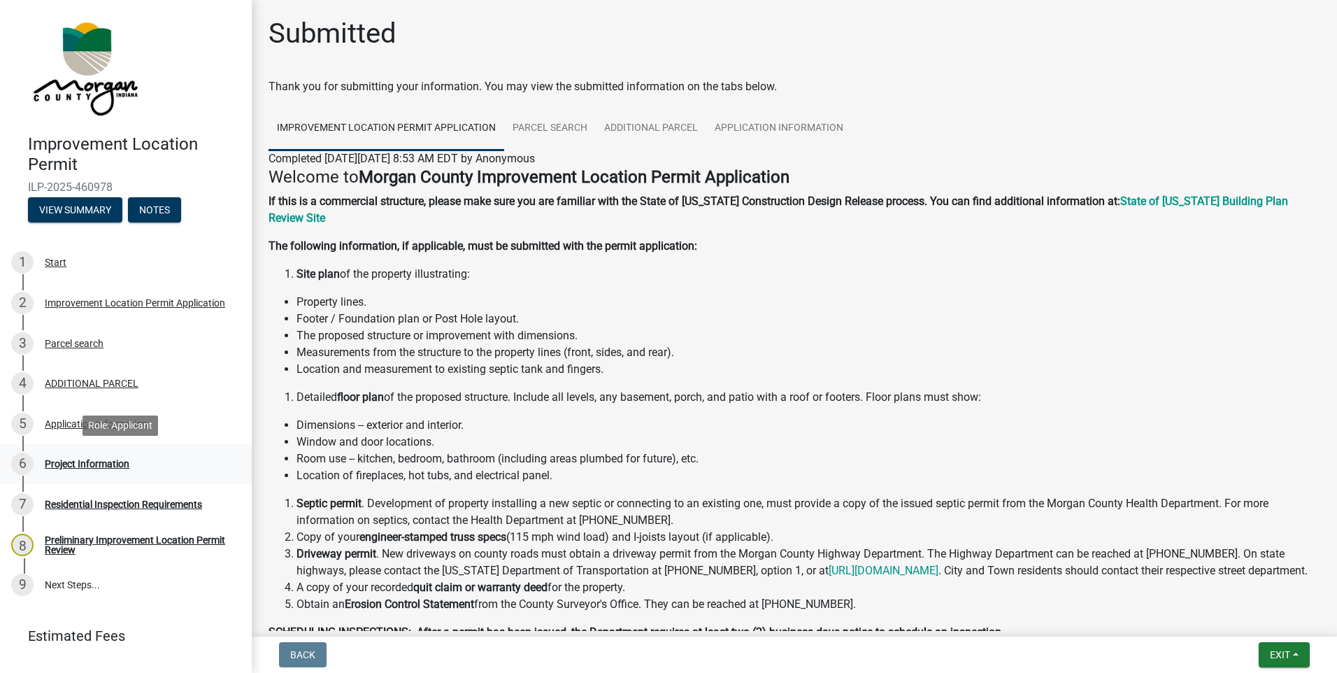
click at [94, 464] on div "Project Information" at bounding box center [87, 464] width 85 height 10
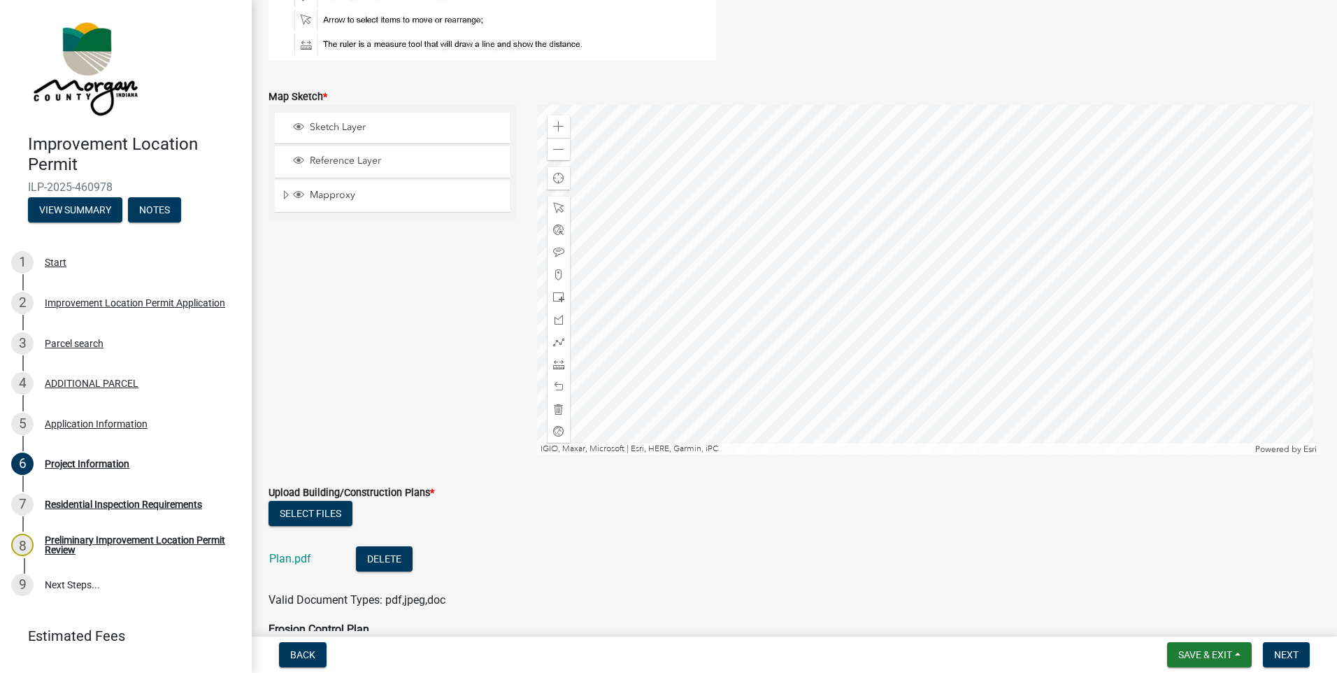
scroll to position [2378, 0]
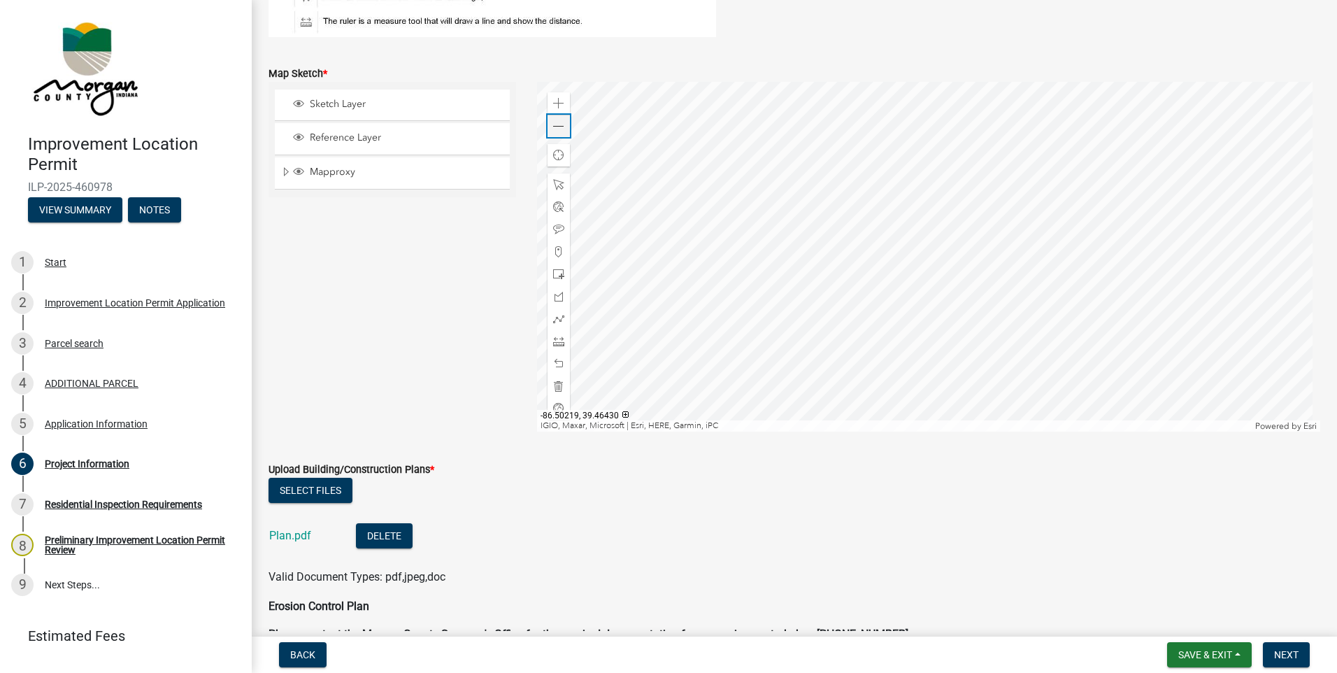
click at [557, 133] on div "Zoom out" at bounding box center [559, 126] width 22 height 22
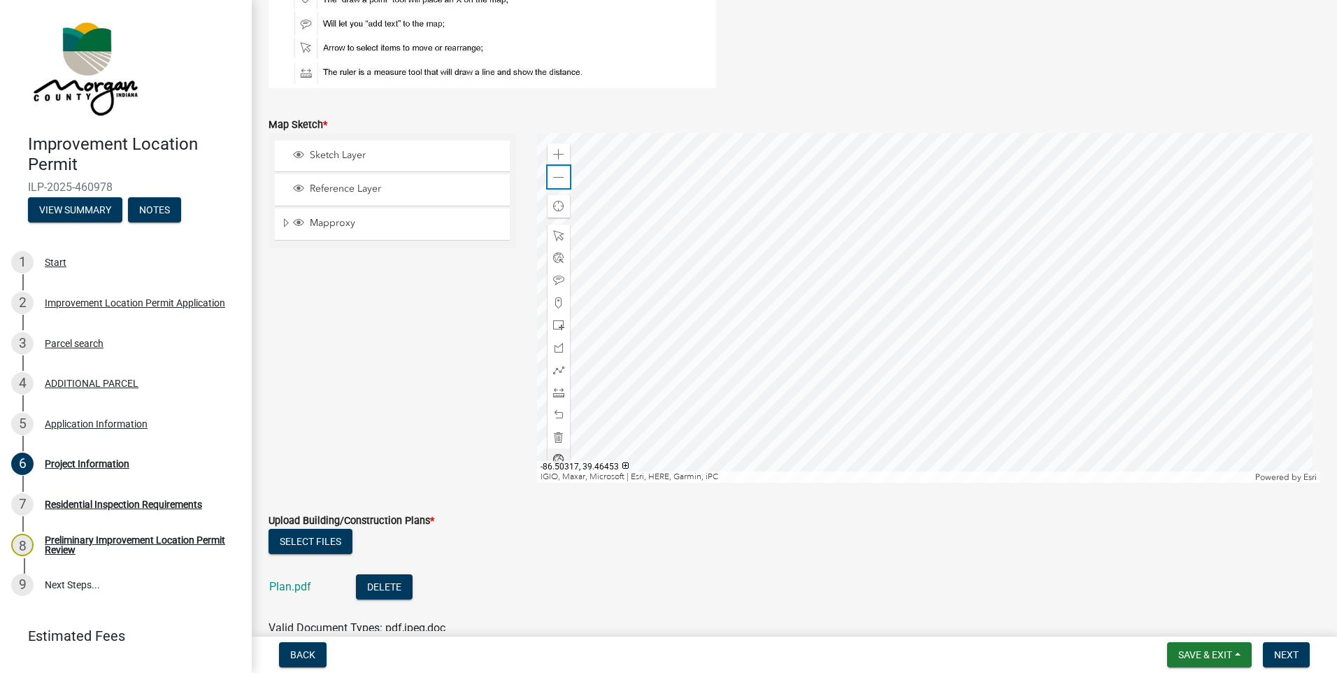
scroll to position [2308, 0]
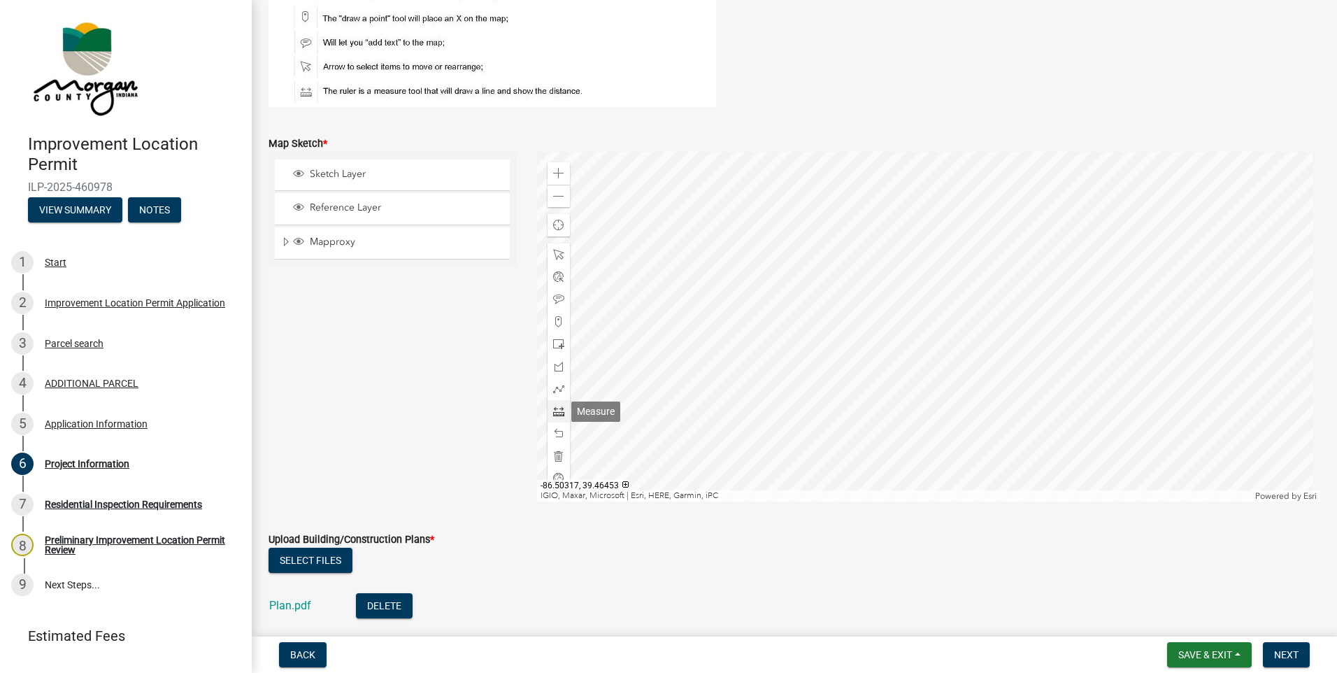
click at [555, 415] on span at bounding box center [558, 411] width 11 height 11
click at [879, 331] on div at bounding box center [929, 327] width 784 height 350
click at [775, 331] on div at bounding box center [929, 327] width 784 height 350
click at [966, 334] on div at bounding box center [929, 327] width 784 height 350
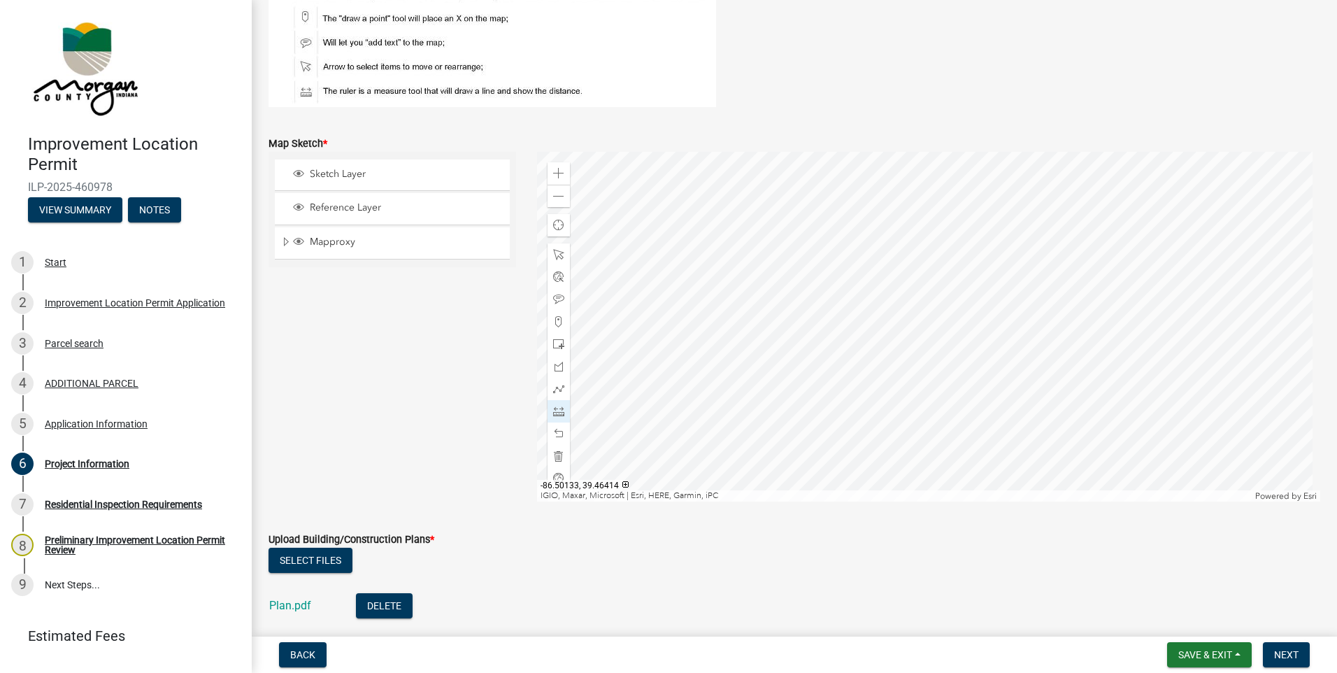
click at [1020, 336] on div at bounding box center [929, 327] width 784 height 350
click at [922, 362] on div at bounding box center [929, 327] width 784 height 350
click at [920, 361] on div at bounding box center [929, 327] width 784 height 350
click at [920, 403] on div at bounding box center [929, 327] width 784 height 350
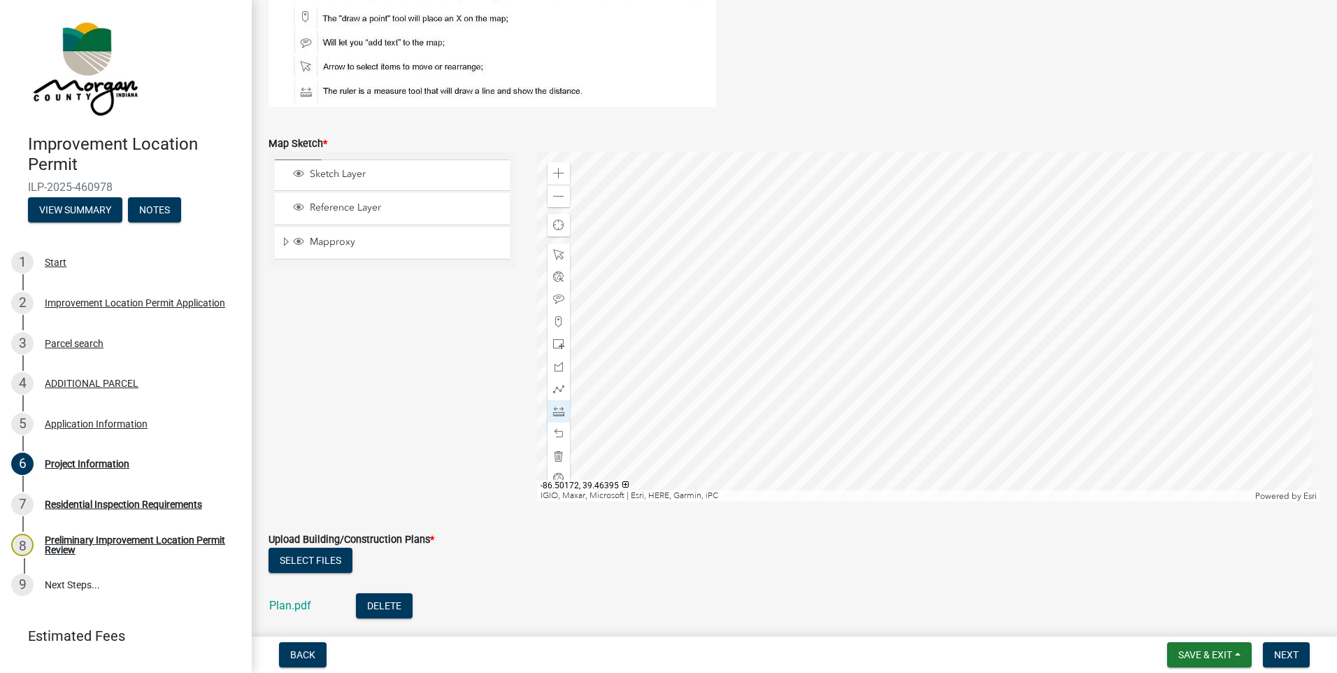
click at [920, 403] on div at bounding box center [929, 327] width 784 height 350
click at [924, 299] on div at bounding box center [929, 327] width 784 height 350
click at [927, 402] on div at bounding box center [929, 327] width 784 height 350
click at [892, 231] on div at bounding box center [929, 327] width 784 height 350
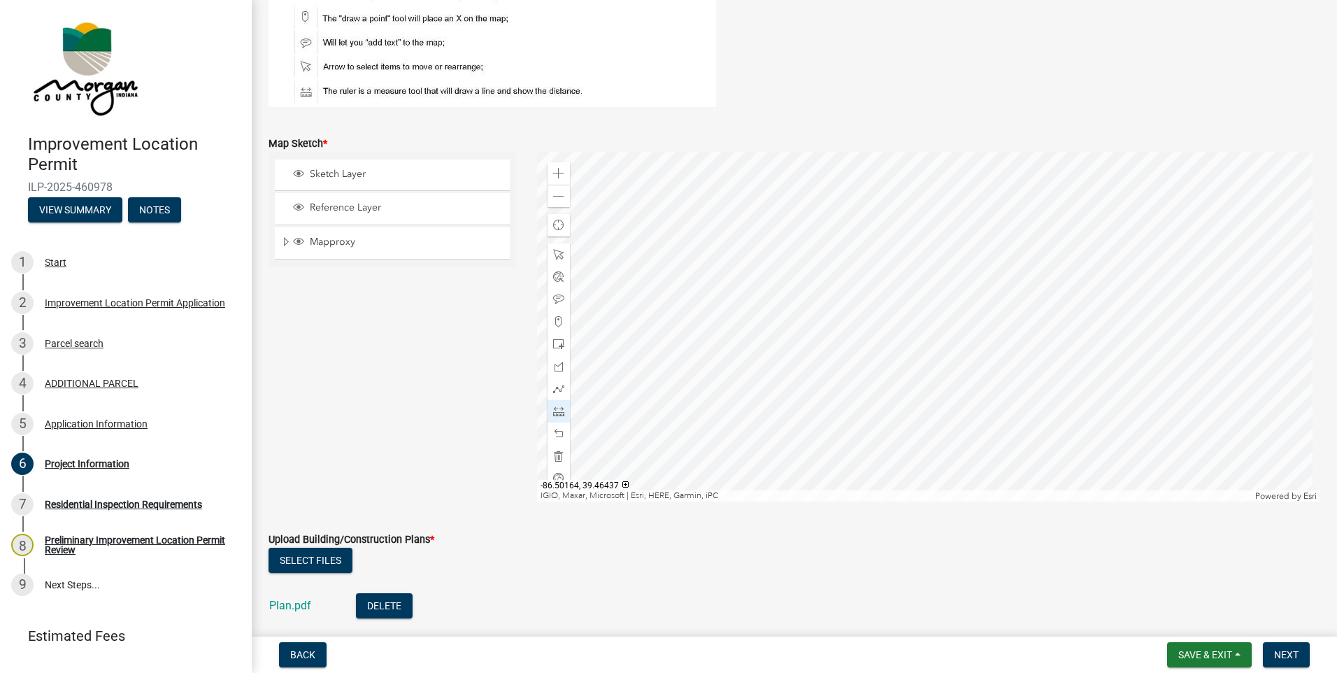
click at [945, 271] on div at bounding box center [929, 327] width 784 height 350
click at [301, 600] on link "Plan.pdf" at bounding box center [290, 605] width 42 height 13
click at [900, 323] on div at bounding box center [929, 327] width 784 height 350
click at [947, 324] on div at bounding box center [929, 327] width 784 height 350
click at [948, 352] on div at bounding box center [929, 327] width 784 height 350
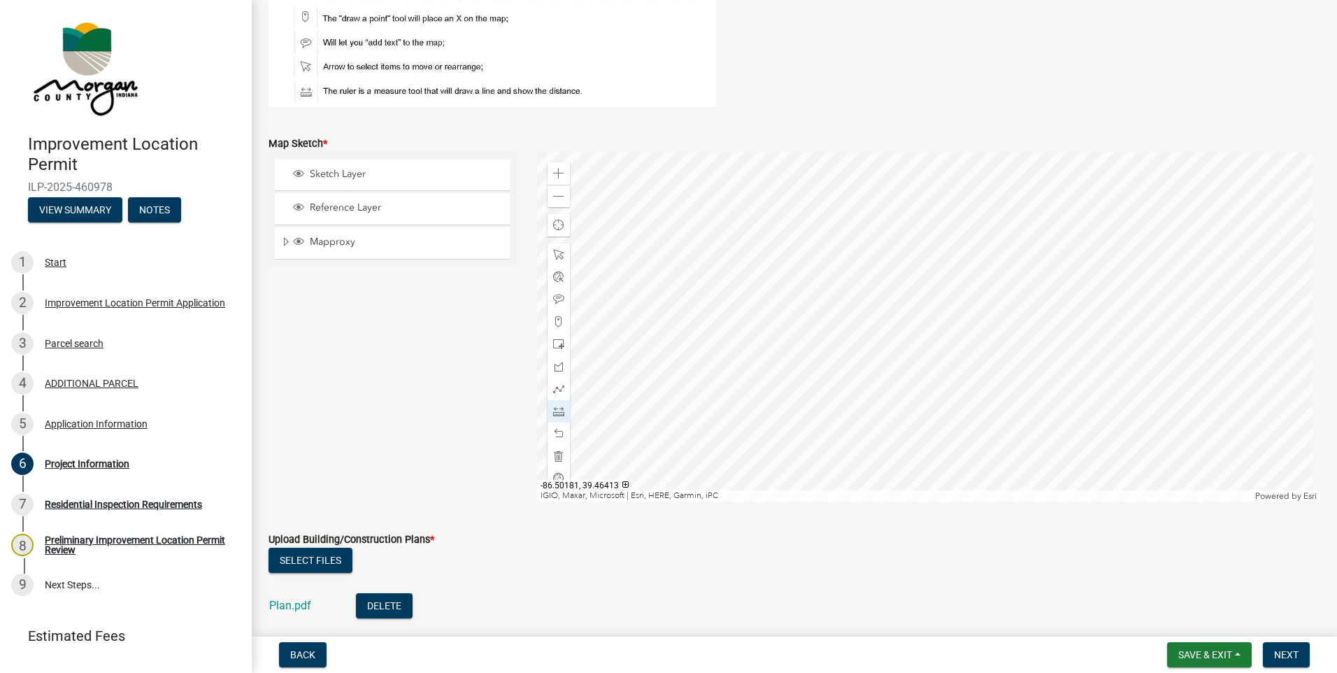
click at [901, 352] on div at bounding box center [929, 327] width 784 height 350
click at [899, 323] on div at bounding box center [929, 327] width 784 height 350
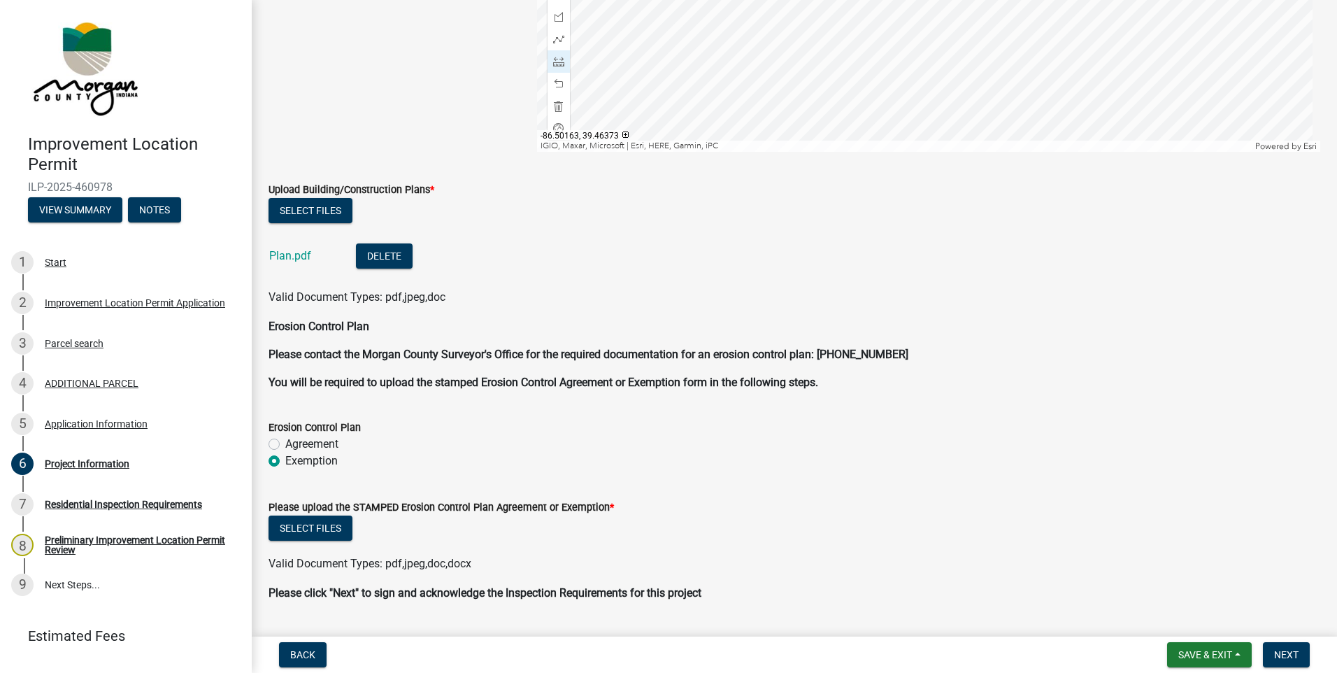
scroll to position [2694, 0]
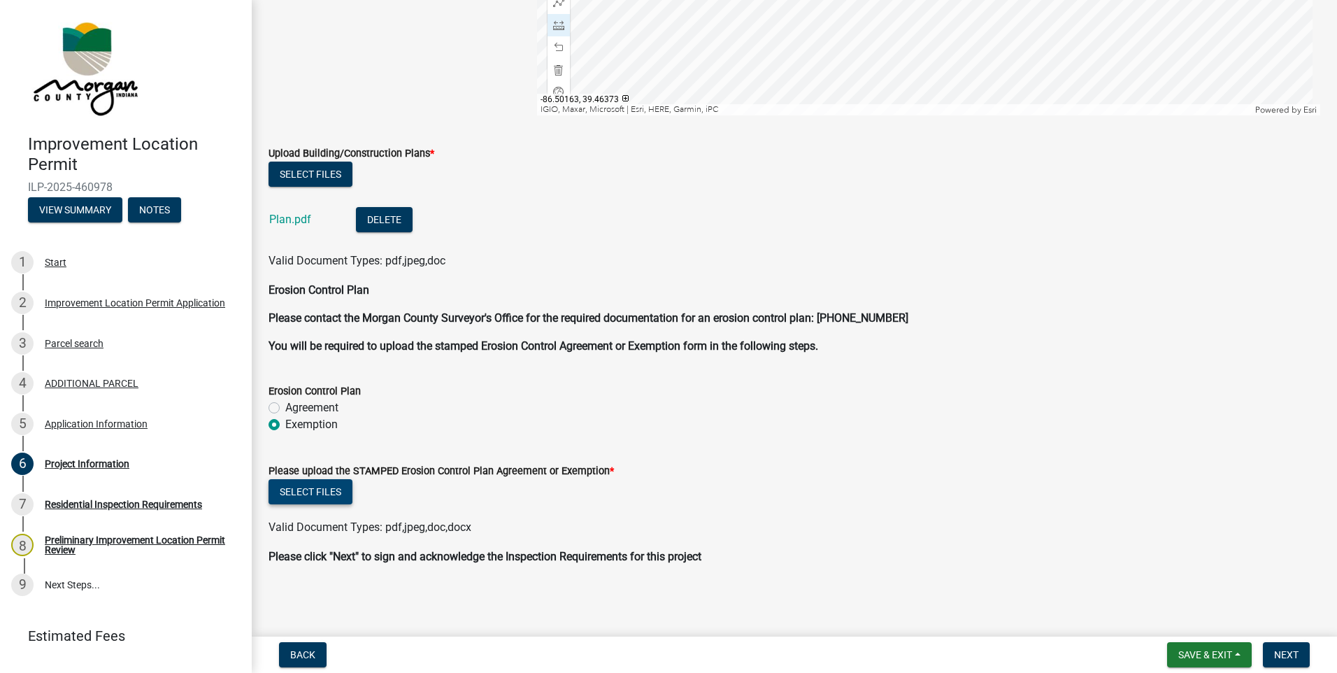
click at [319, 491] on button "Select files" at bounding box center [311, 491] width 84 height 25
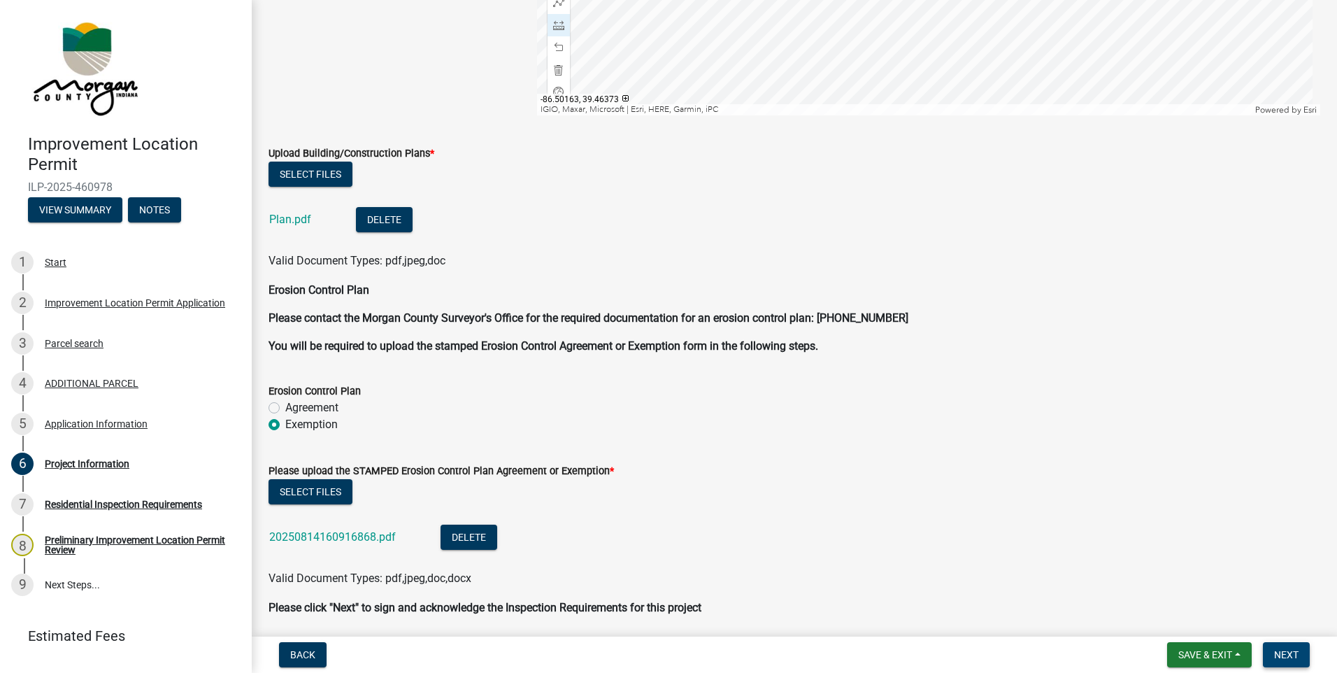
click at [1274, 652] on span "Next" at bounding box center [1286, 654] width 24 height 11
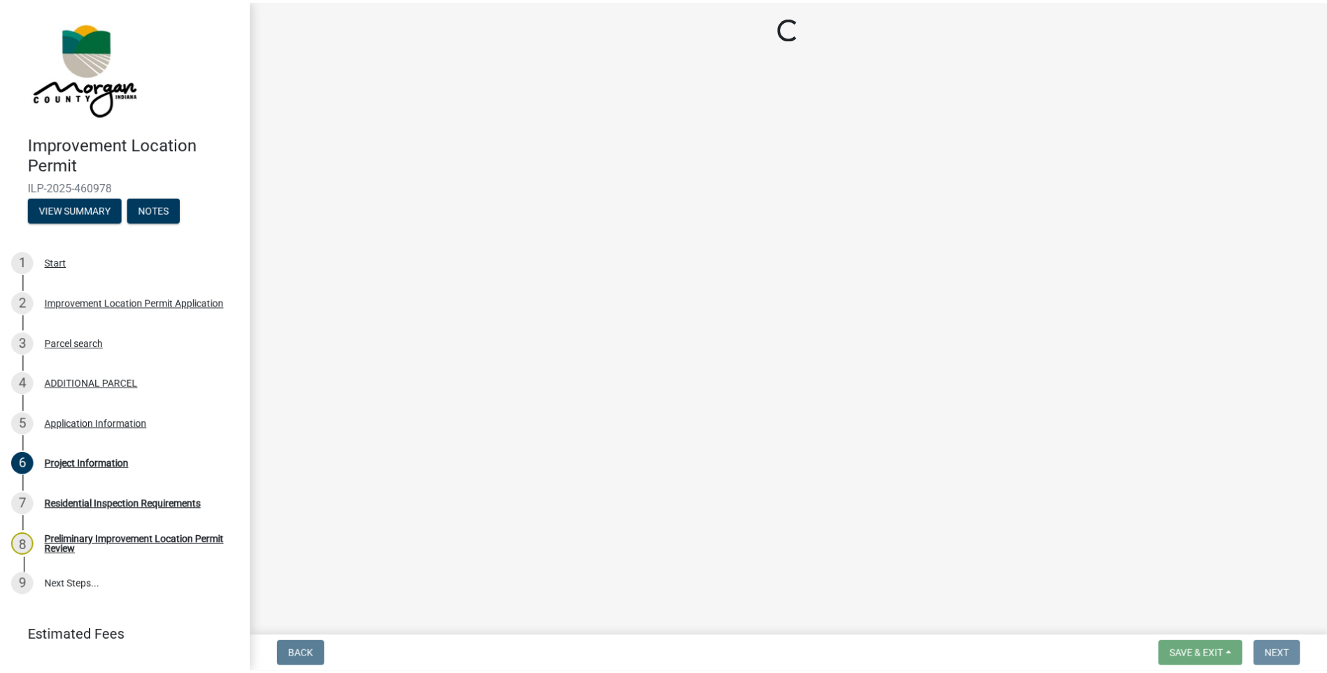
scroll to position [0, 0]
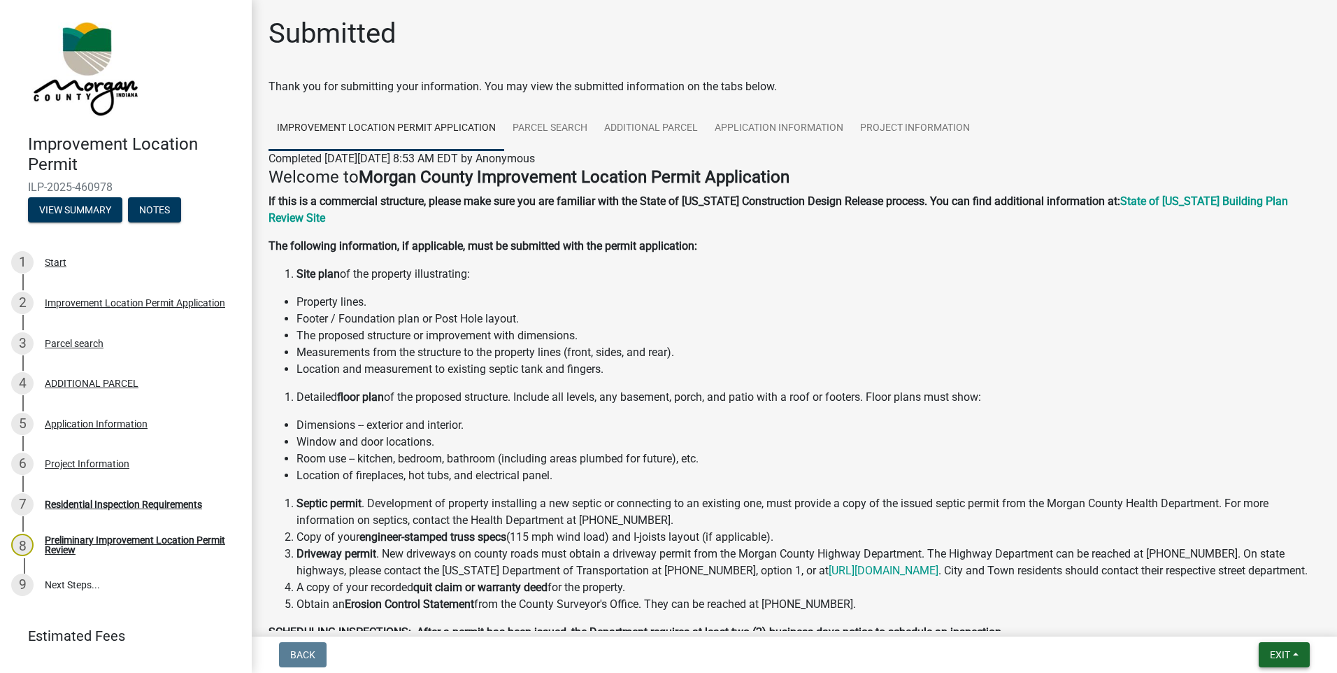
click at [1280, 660] on span "Exit" at bounding box center [1280, 654] width 20 height 11
click at [1250, 617] on button "Save & Exit" at bounding box center [1254, 618] width 112 height 34
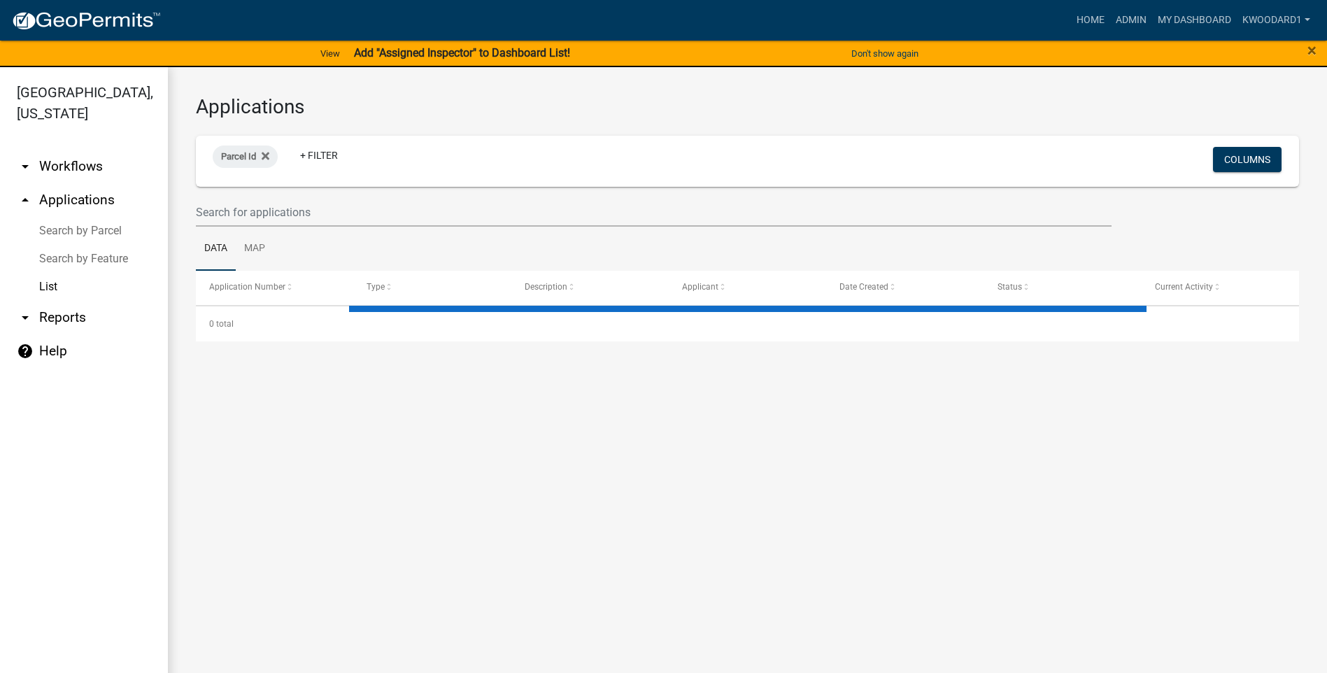
select select "3: 100"
